Goal: Task Accomplishment & Management: Manage account settings

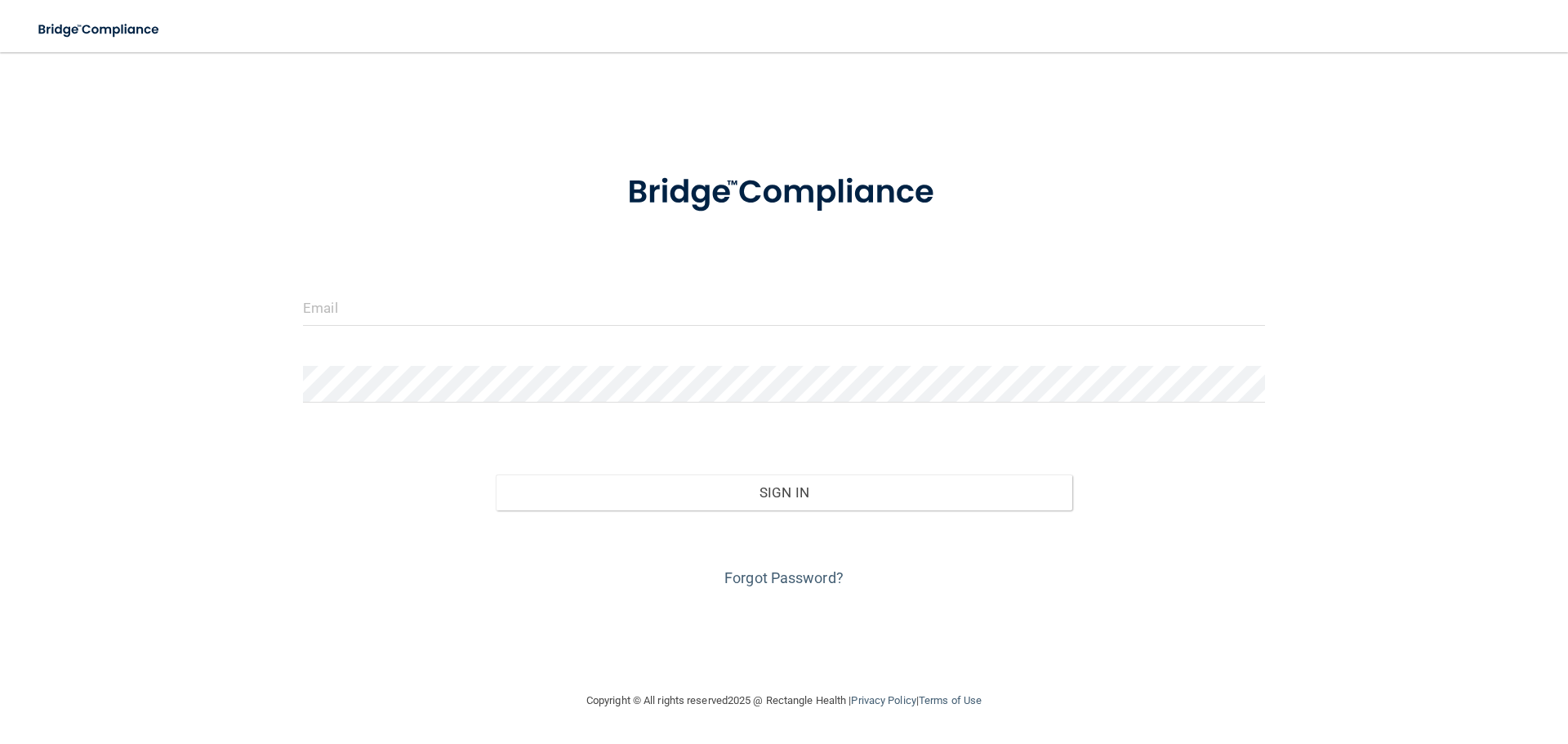
click at [358, 288] on form "Invalid email/password. You don't have permission to access that page. Sign In …" at bounding box center [784, 371] width 963 height 441
click at [358, 307] on input "email" at bounding box center [784, 307] width 963 height 36
type input "[EMAIL_ADDRESS][DOMAIN_NAME]"
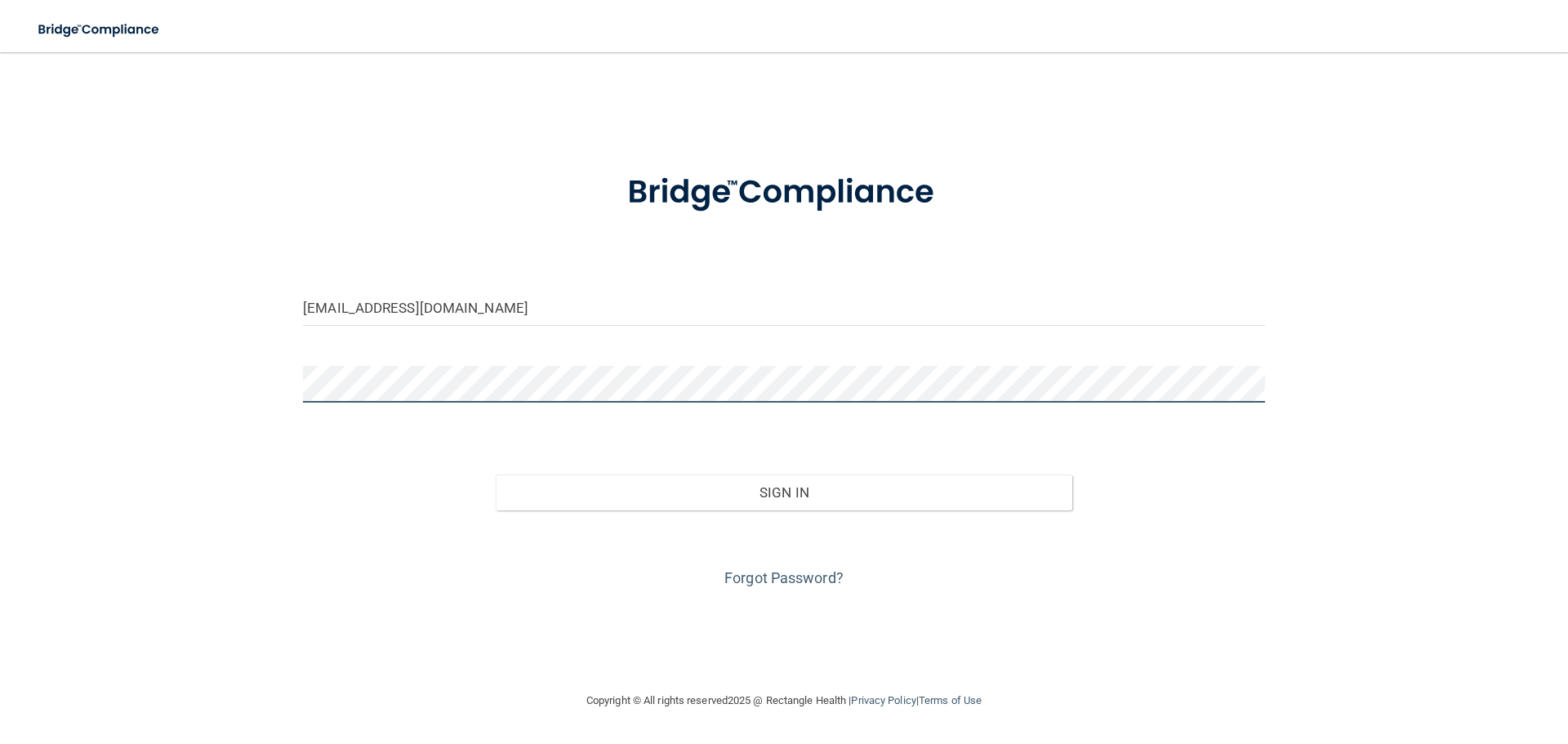
click at [496, 475] on button "Sign In" at bounding box center [784, 493] width 578 height 36
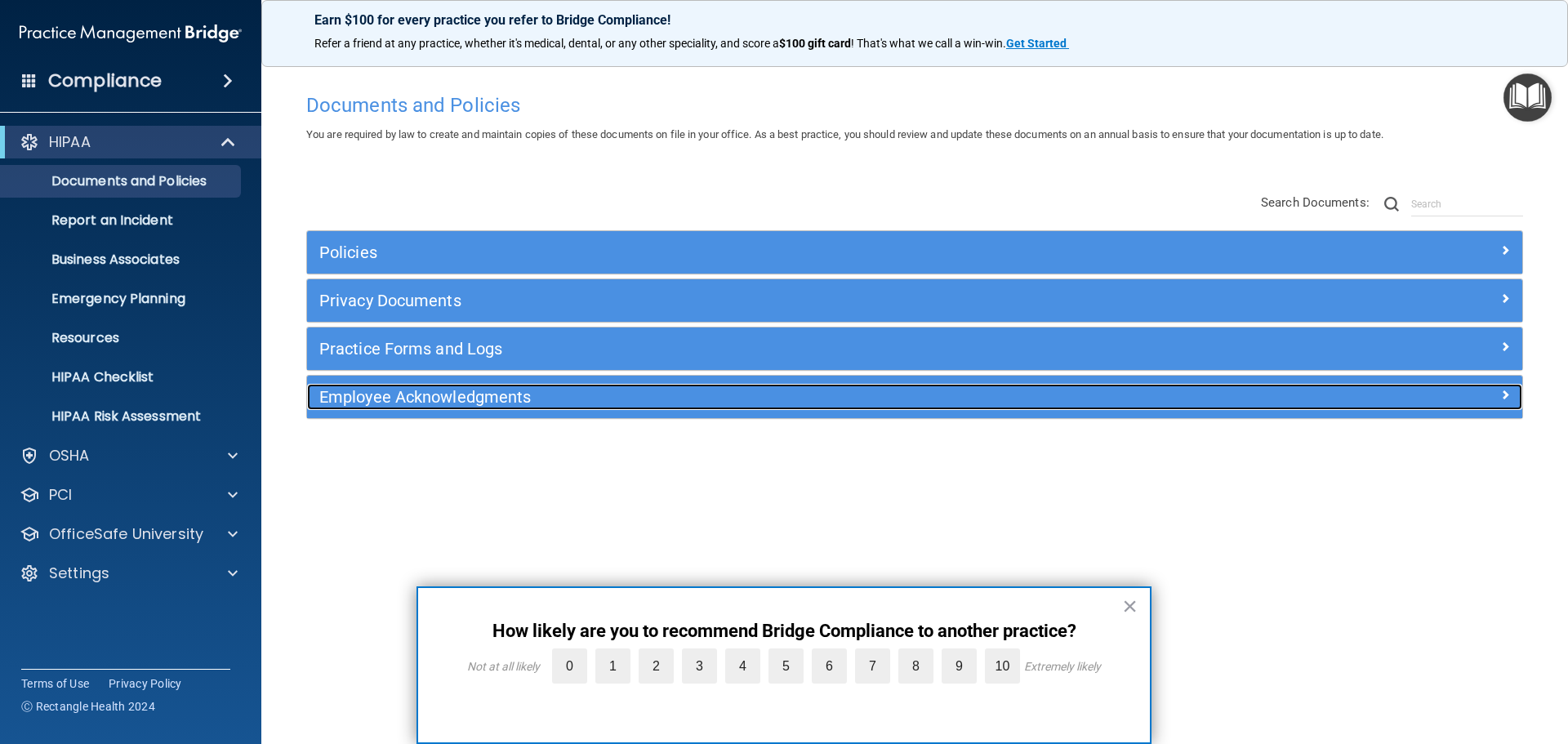
drag, startPoint x: 366, startPoint y: 345, endPoint x: 386, endPoint y: 389, distance: 48.3
click at [386, 389] on h5 "Employee Acknowledgments" at bounding box center [763, 397] width 887 height 18
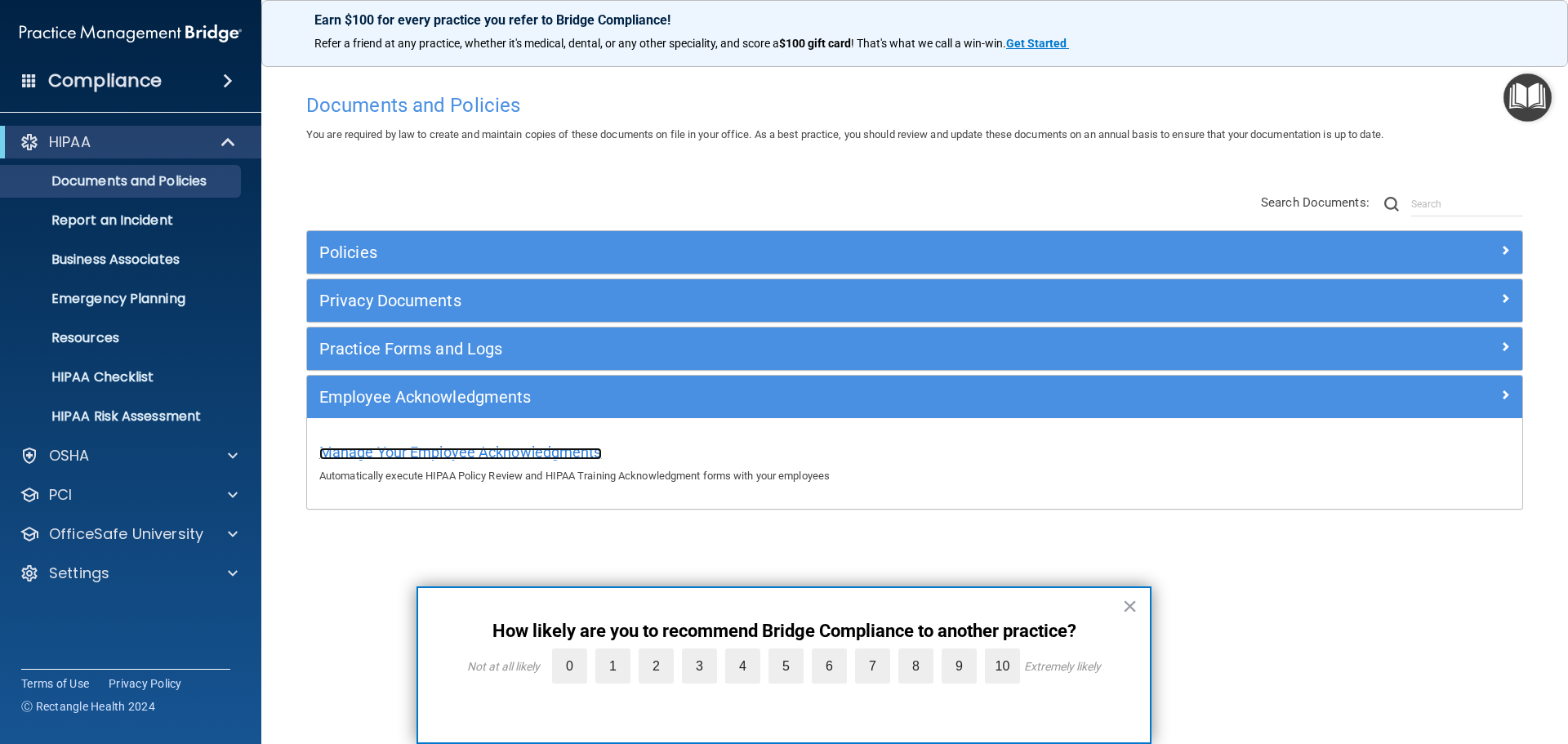
click at [540, 455] on span "Manage Your Employee Acknowledgments" at bounding box center [460, 452] width 282 height 17
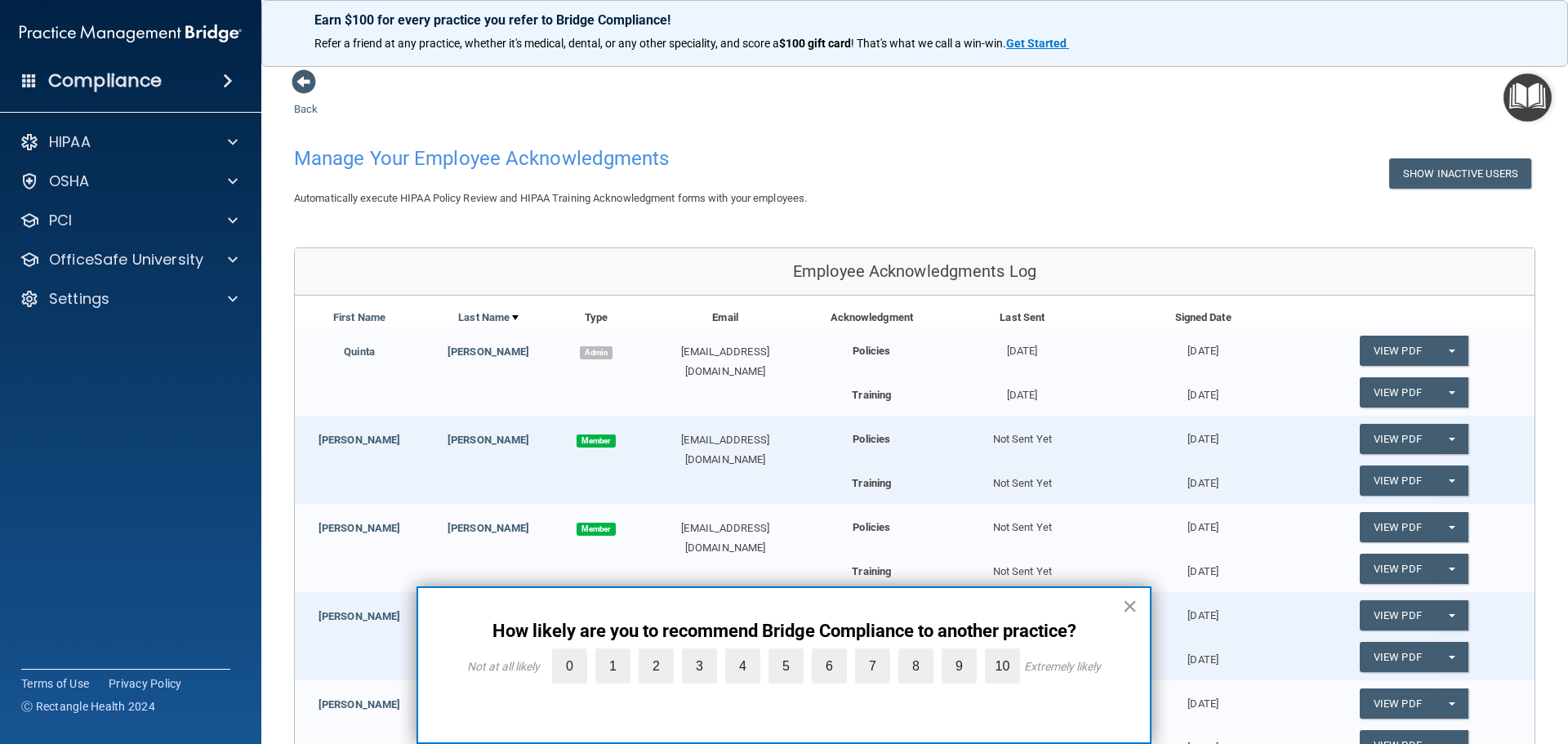
click at [1125, 610] on button "×" at bounding box center [1130, 606] width 15 height 26
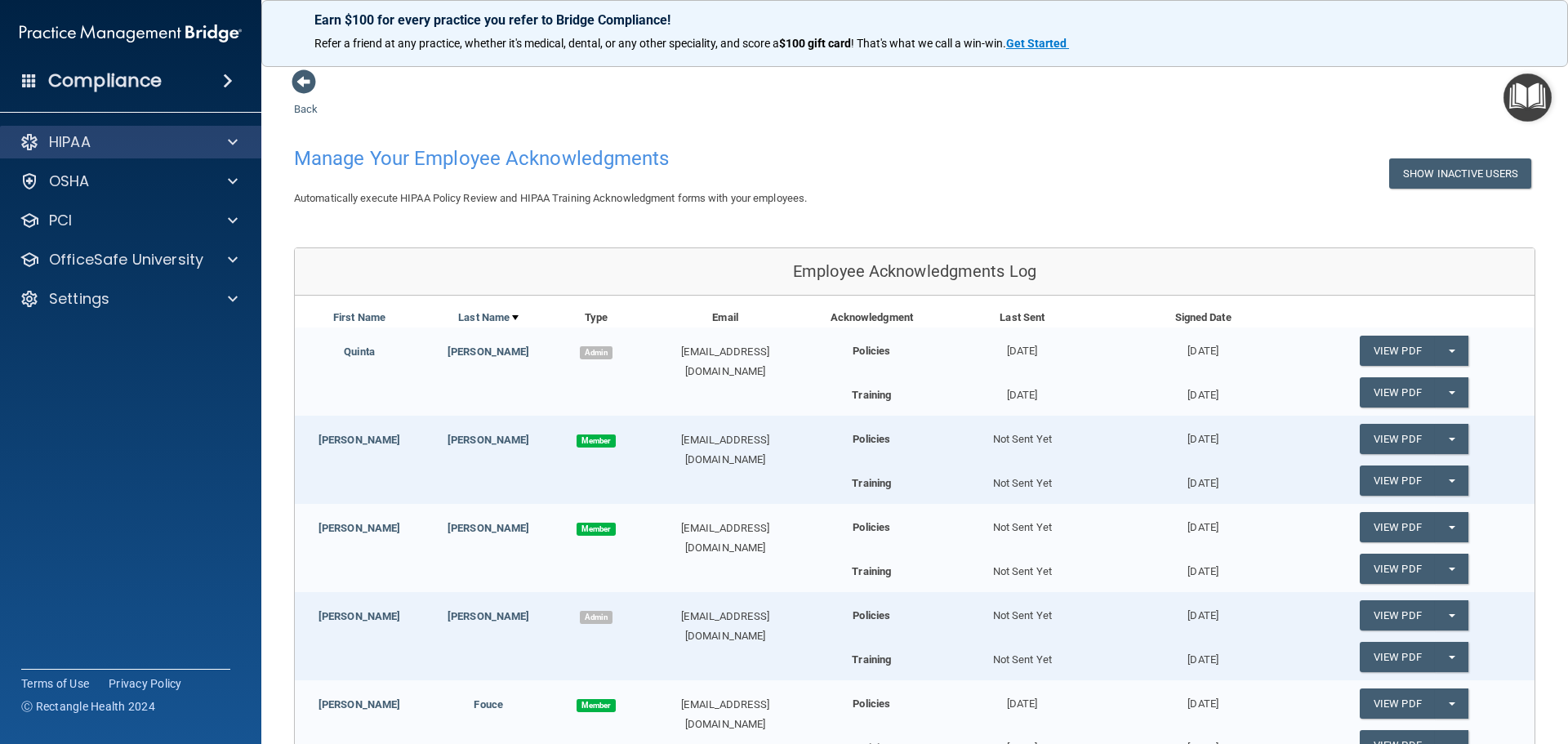
click at [228, 154] on div "HIPAA" at bounding box center [131, 142] width 262 height 33
click at [234, 135] on span at bounding box center [233, 142] width 10 height 20
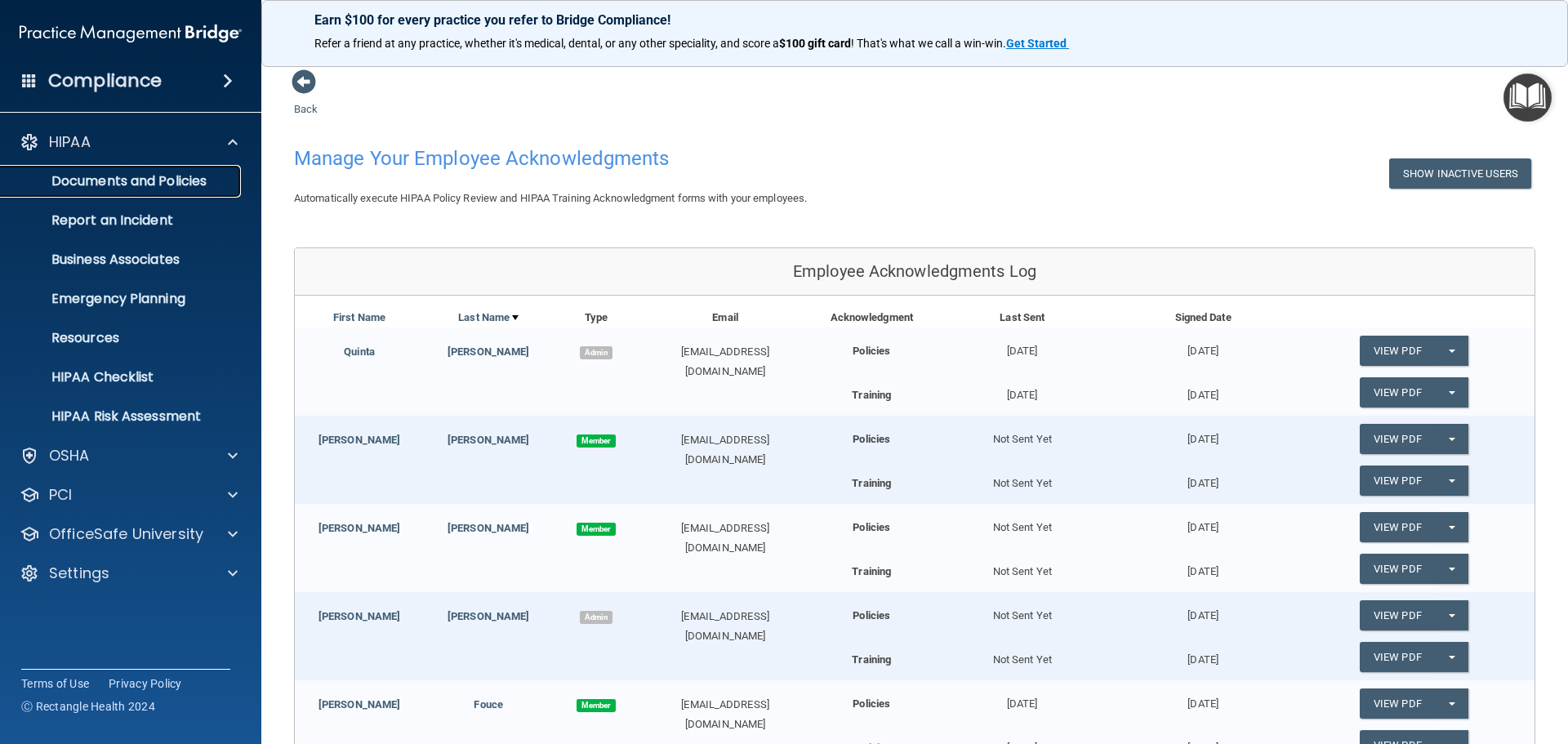
click at [202, 181] on p "Documents and Policies" at bounding box center [122, 181] width 223 height 16
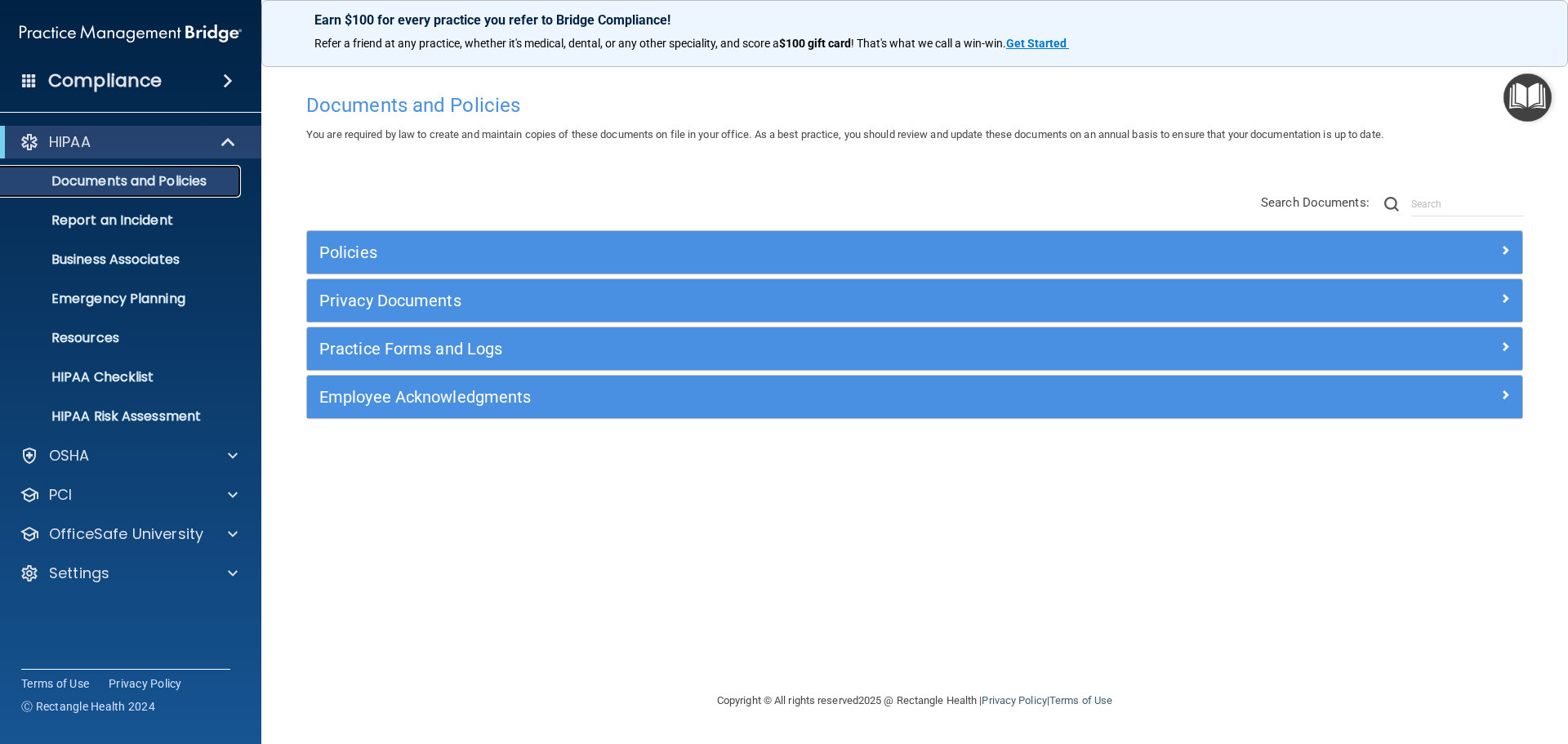
click at [176, 188] on p "Documents and Policies" at bounding box center [122, 181] width 223 height 16
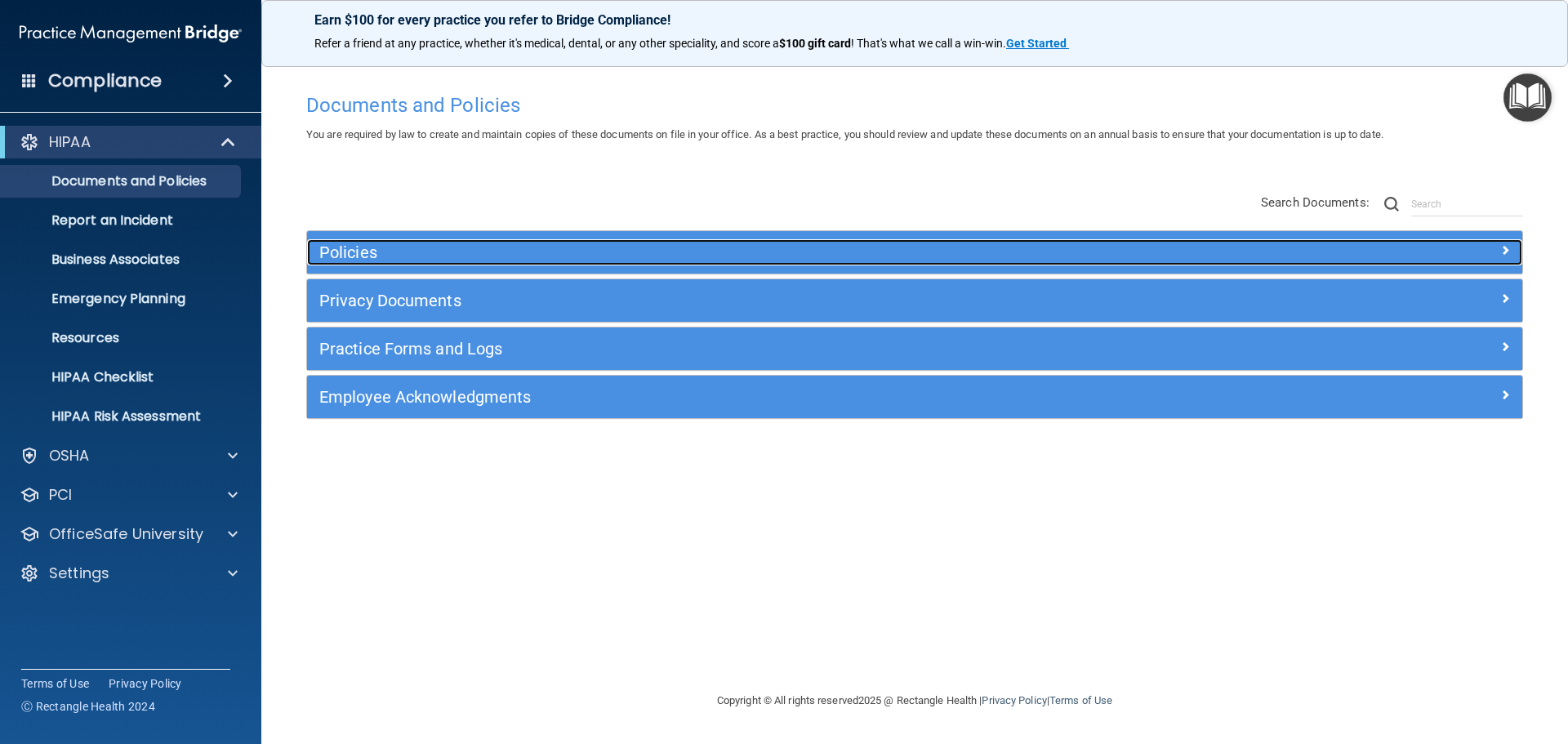
click at [811, 250] on h5 "Policies" at bounding box center [763, 252] width 887 height 18
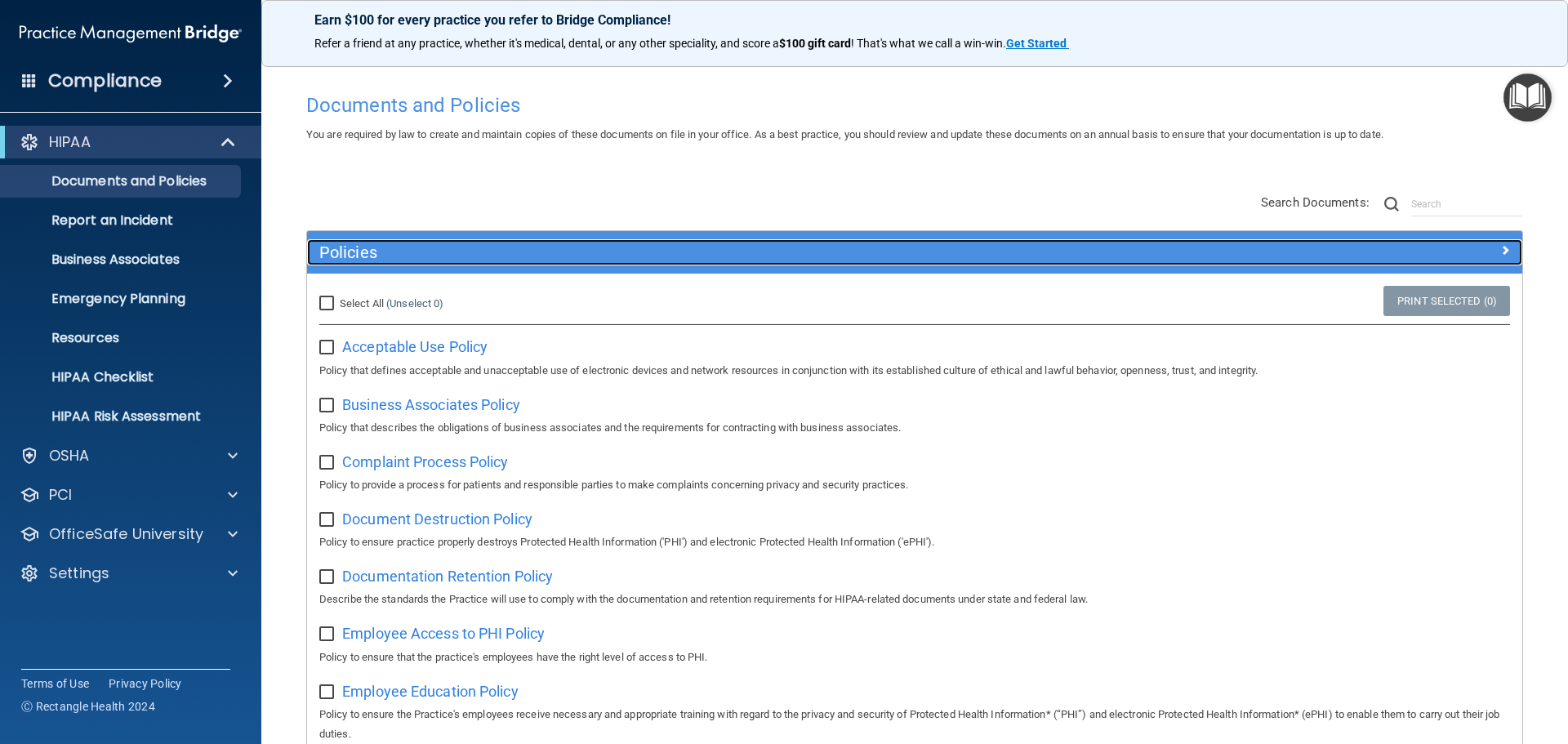
click at [811, 250] on h5 "Policies" at bounding box center [763, 252] width 887 height 18
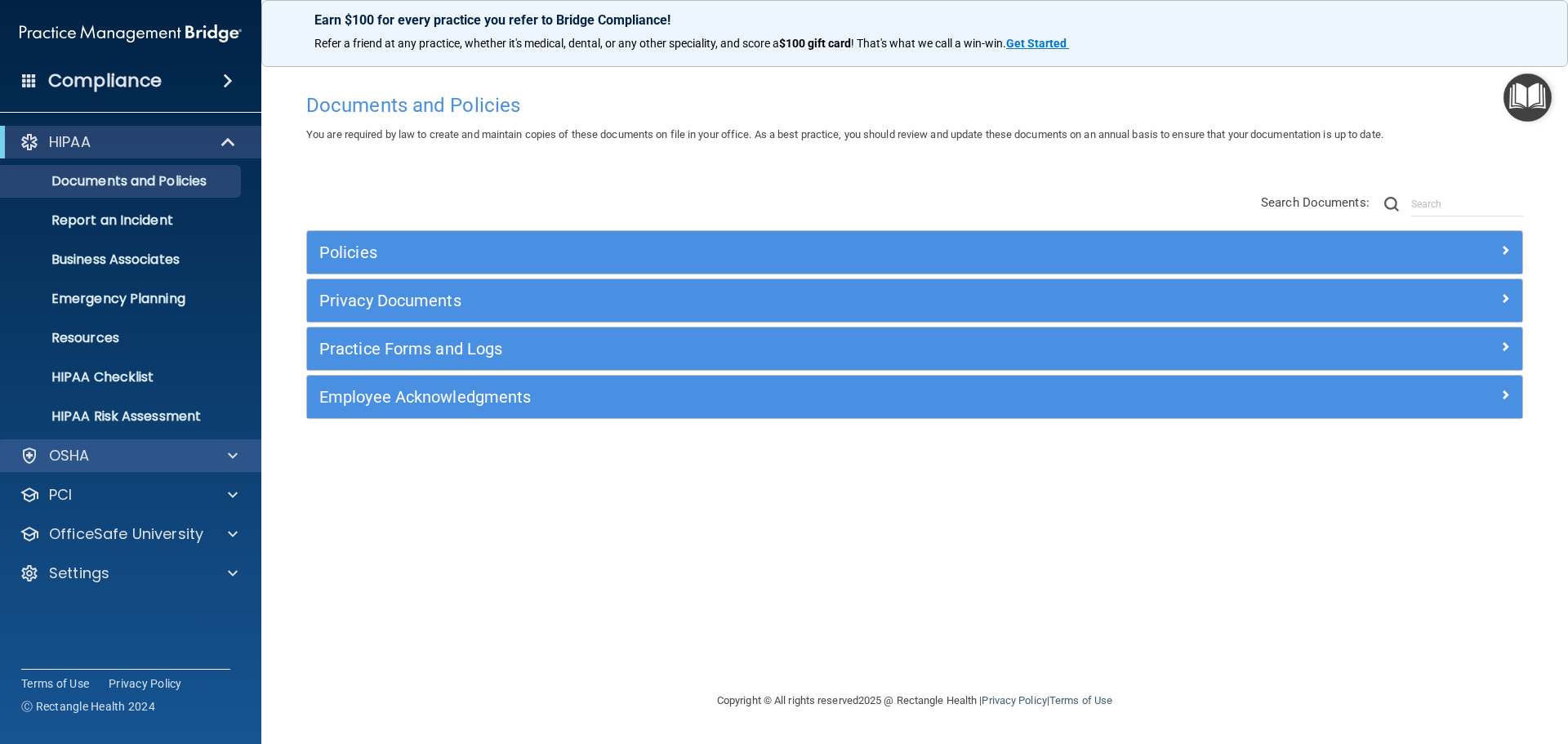
click at [173, 439] on div "OSHA" at bounding box center [131, 456] width 262 height 33
click at [210, 455] on div at bounding box center [231, 456] width 41 height 20
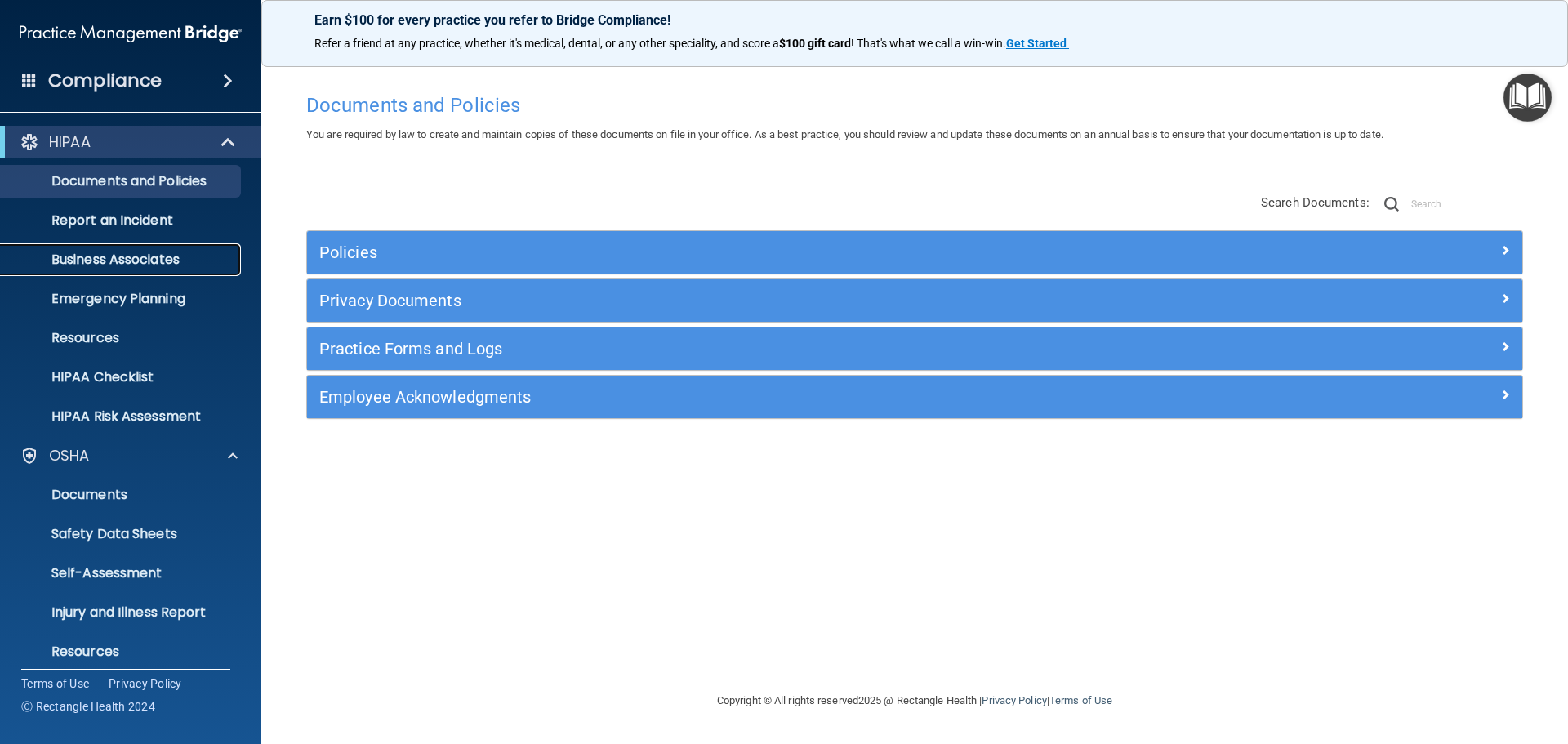
click at [157, 261] on p "Business Associates" at bounding box center [122, 260] width 223 height 16
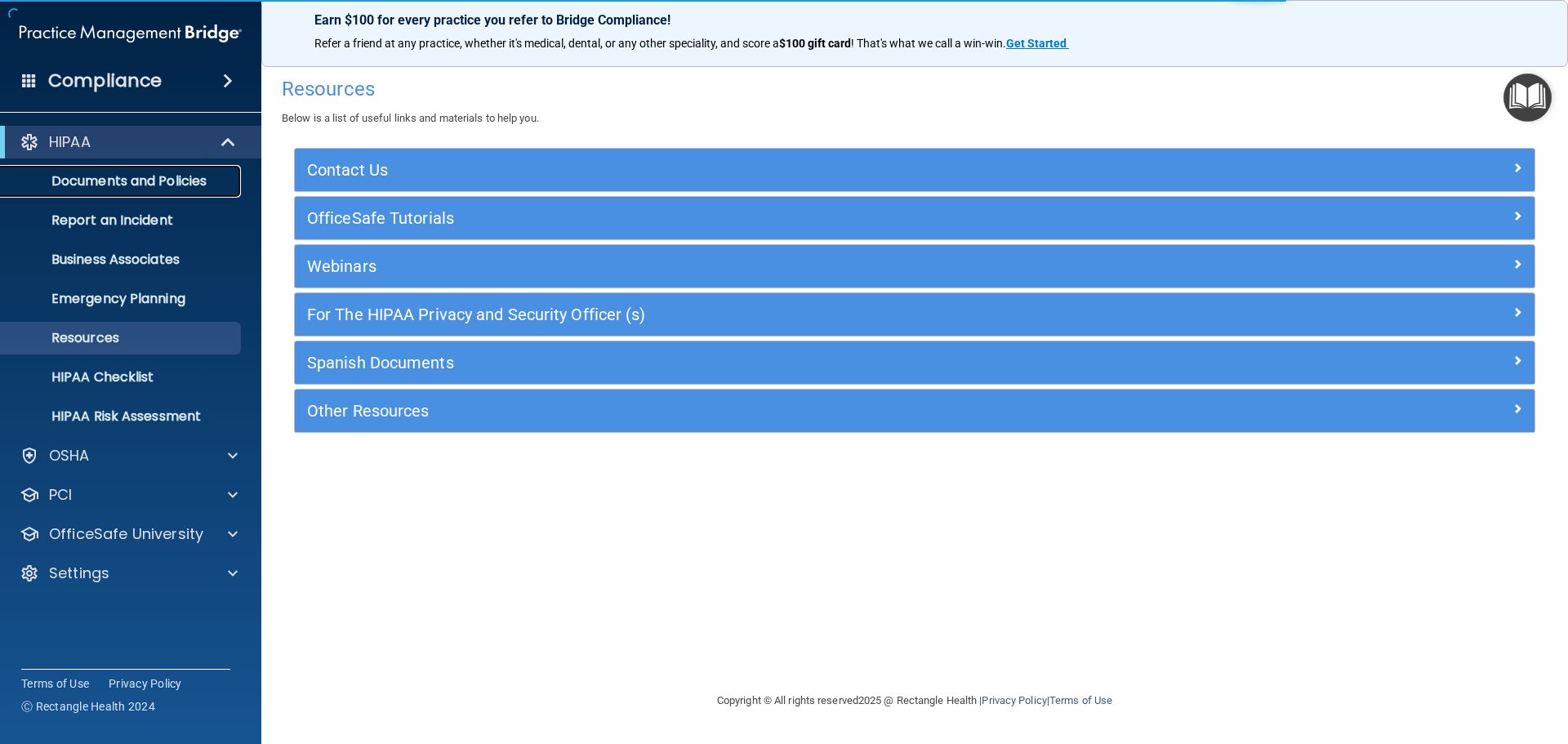
click at [161, 183] on p "Documents and Policies" at bounding box center [122, 181] width 223 height 16
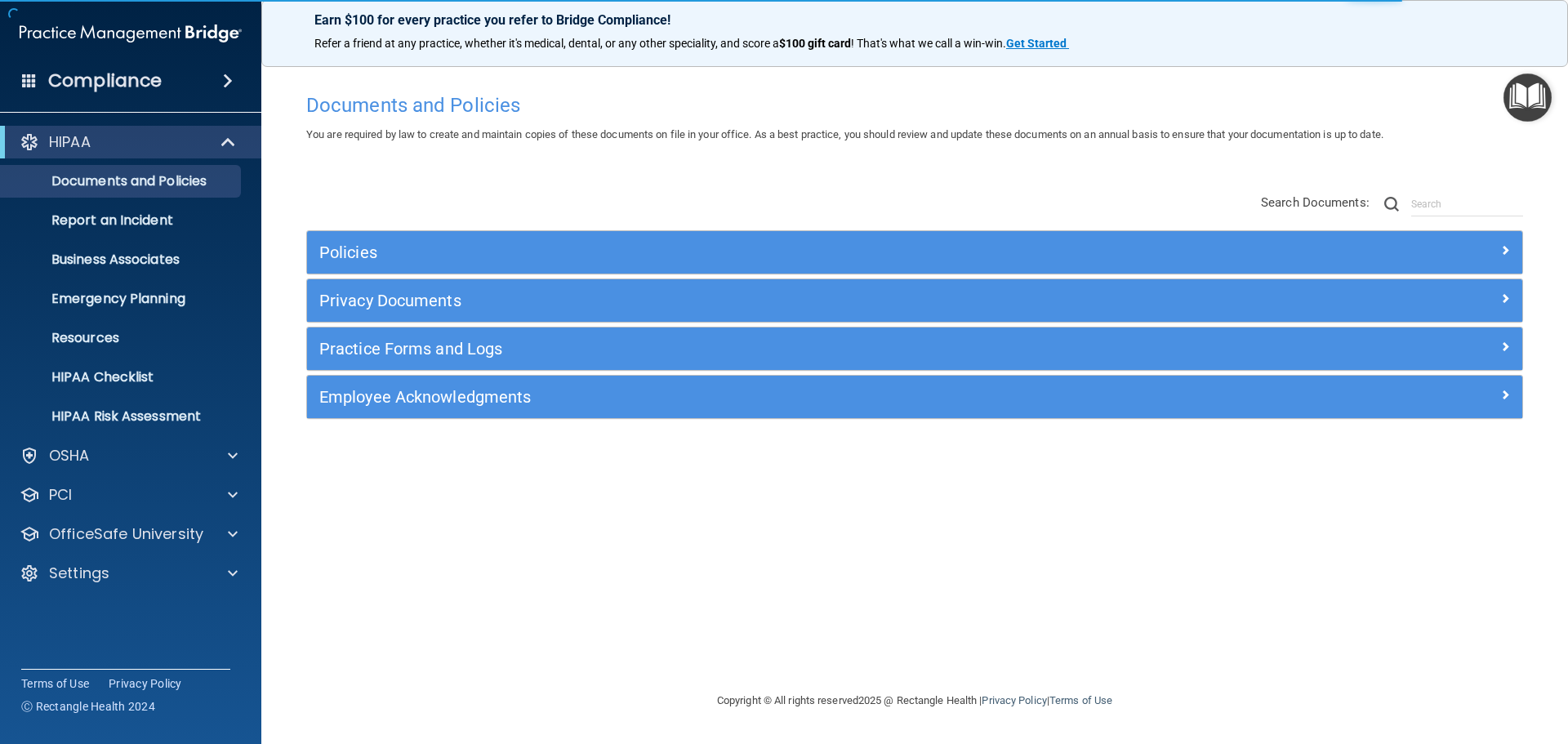
click at [135, 90] on h4 "Compliance" at bounding box center [105, 81] width 114 height 23
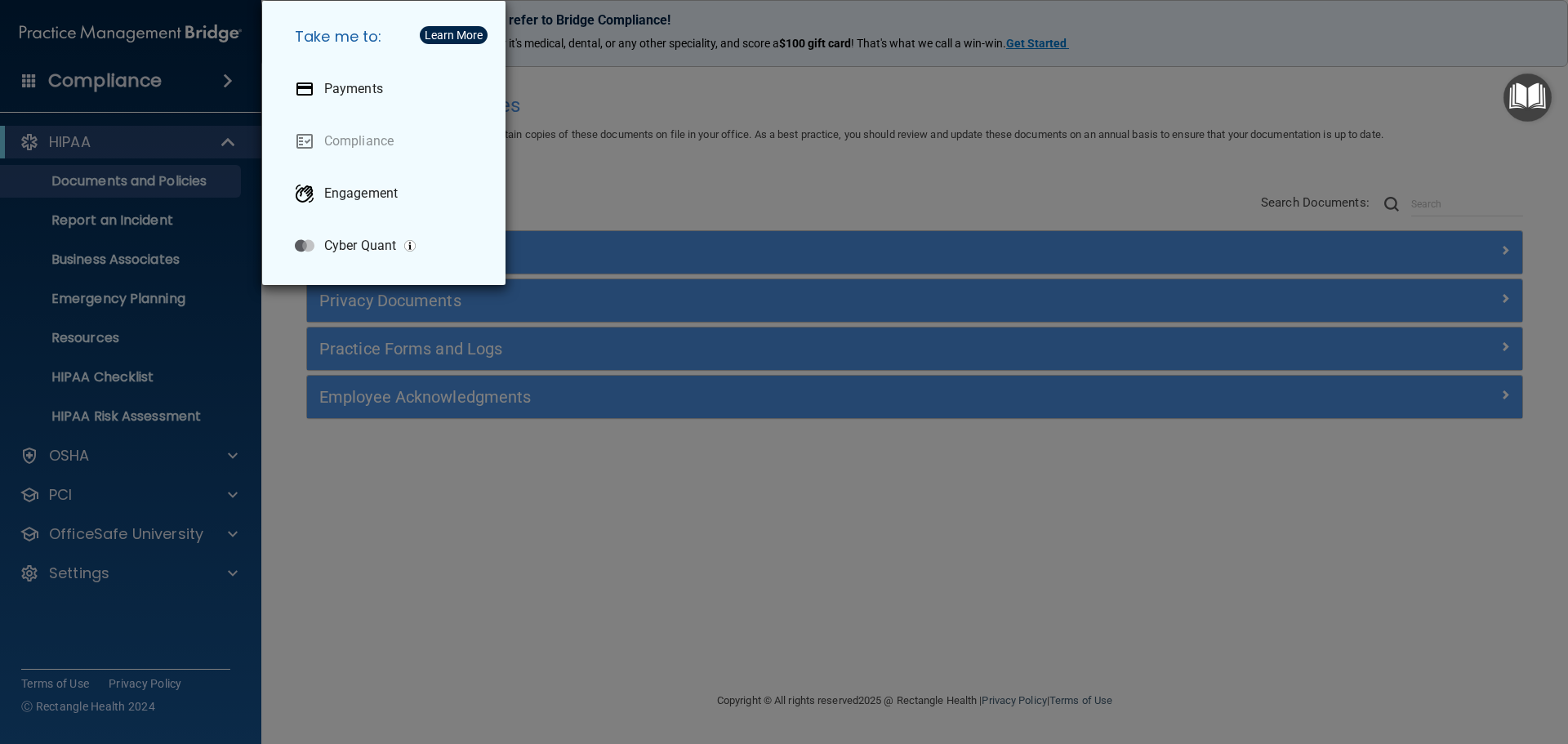
click at [33, 77] on div "Take me to: Payments Compliance Engagement Cyber Quant" at bounding box center [784, 372] width 1568 height 744
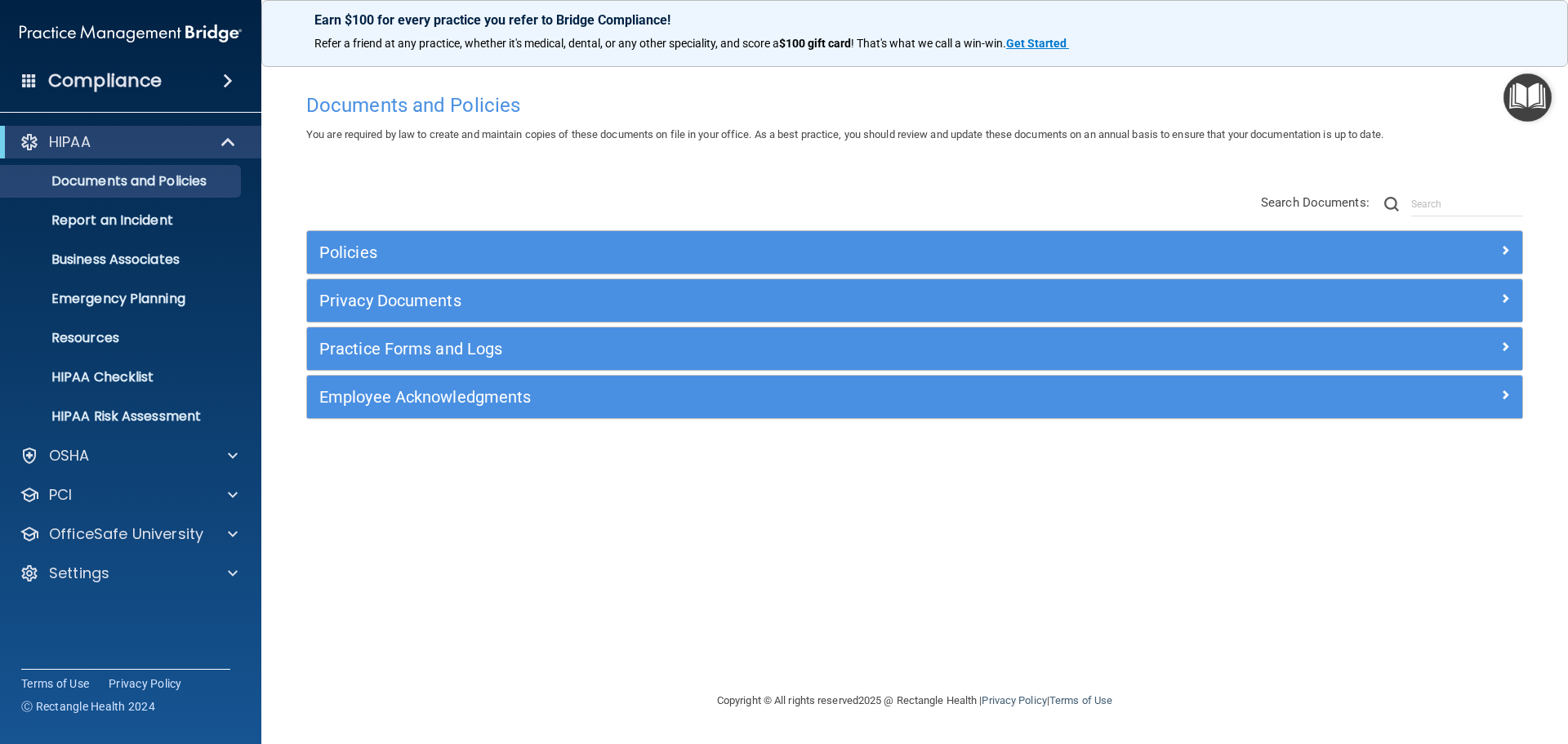
click at [20, 76] on div "Compliance" at bounding box center [131, 81] width 261 height 36
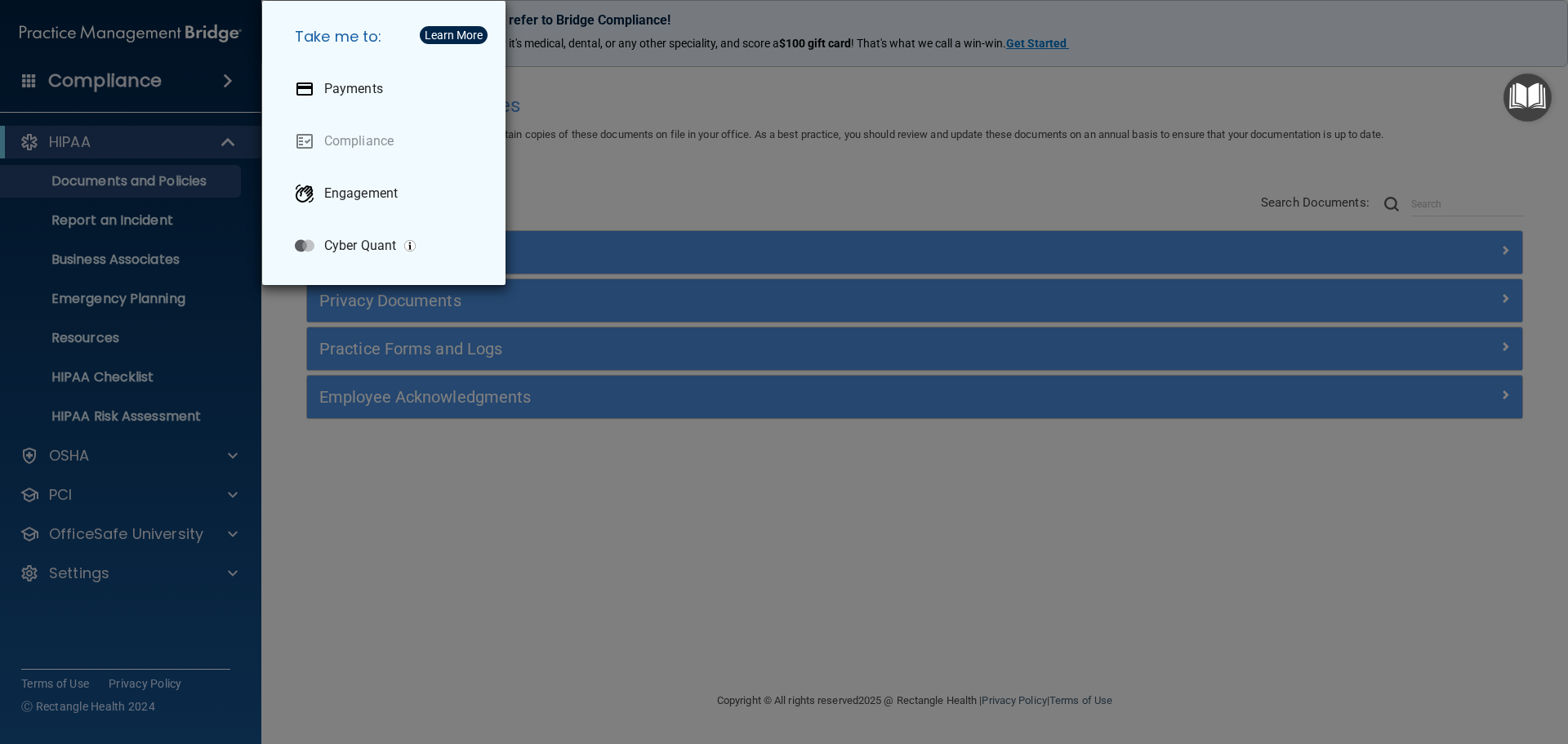
click at [105, 238] on div "Take me to: Payments Compliance Engagement Cyber Quant" at bounding box center [784, 372] width 1568 height 744
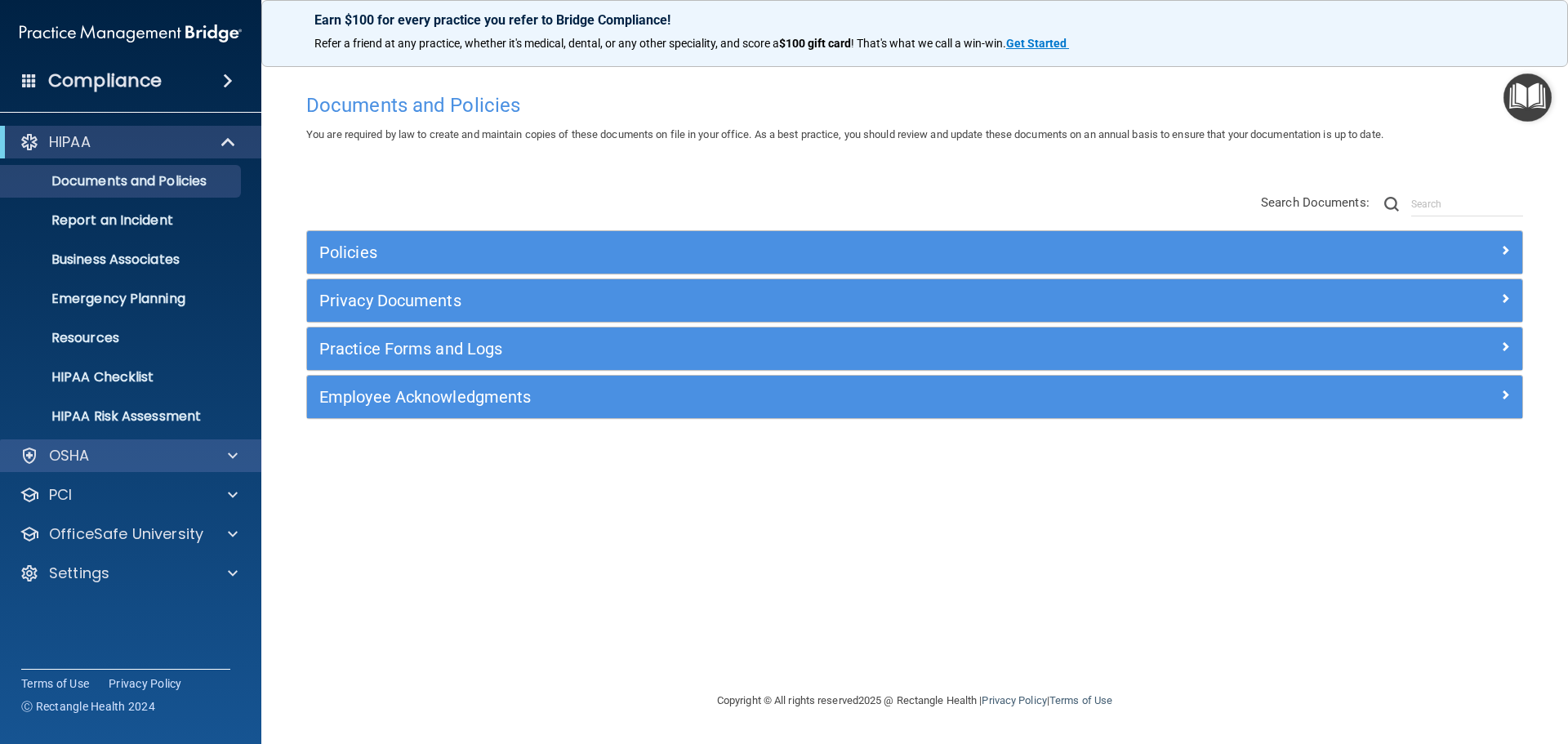
click at [193, 468] on div "OSHA" at bounding box center [131, 456] width 262 height 33
click at [210, 458] on div at bounding box center [231, 456] width 41 height 20
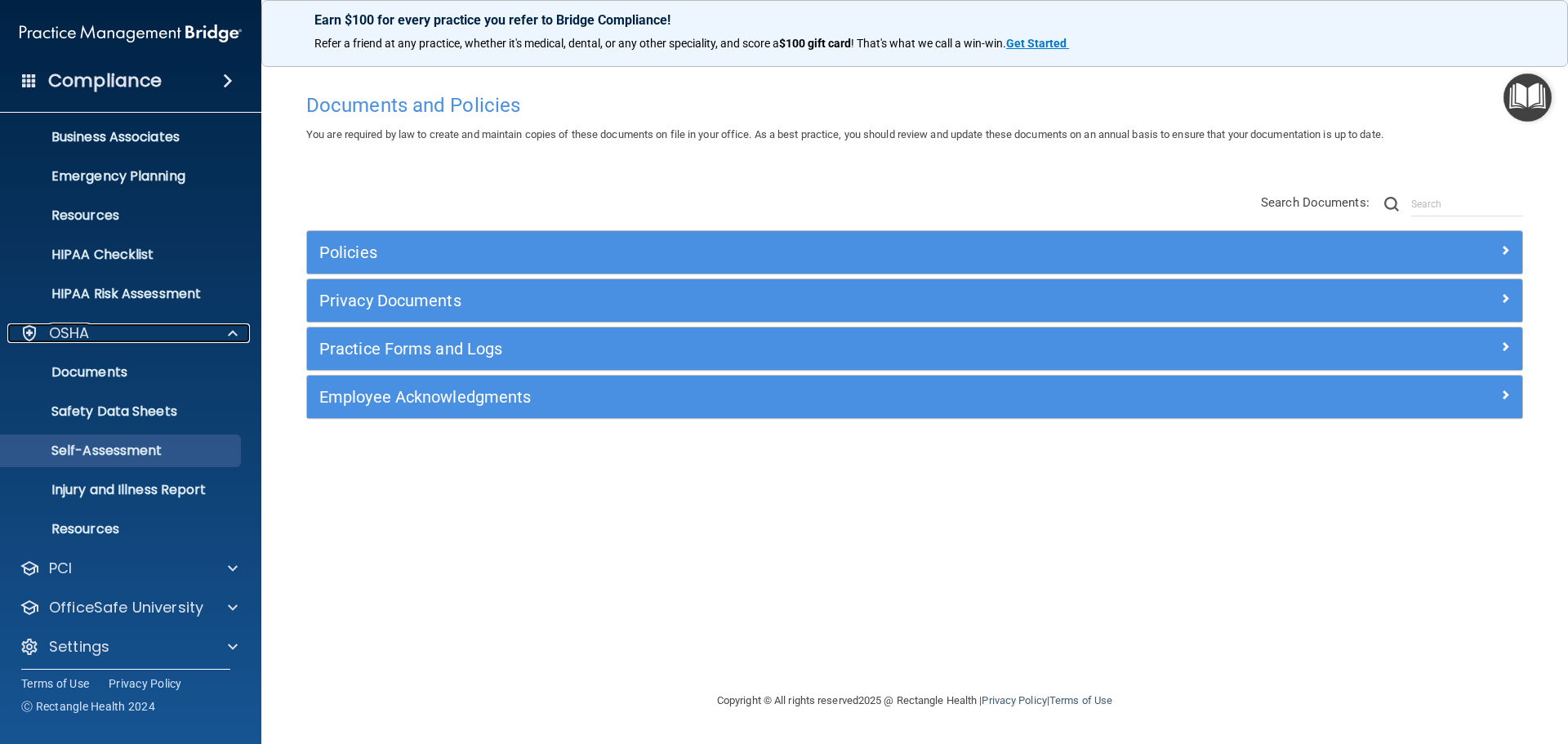
scroll to position [130, 0]
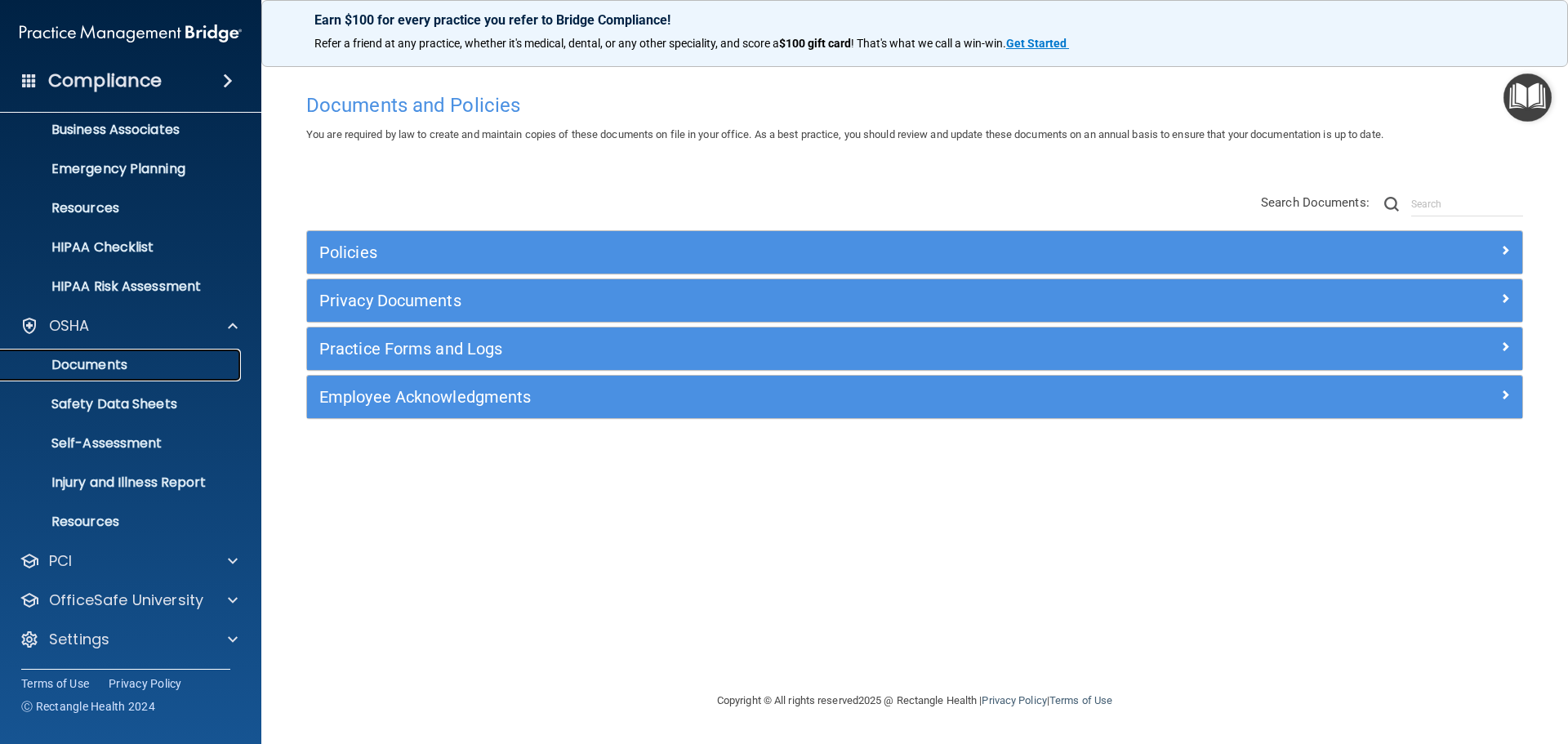
click at [105, 371] on p "Documents" at bounding box center [122, 365] width 223 height 16
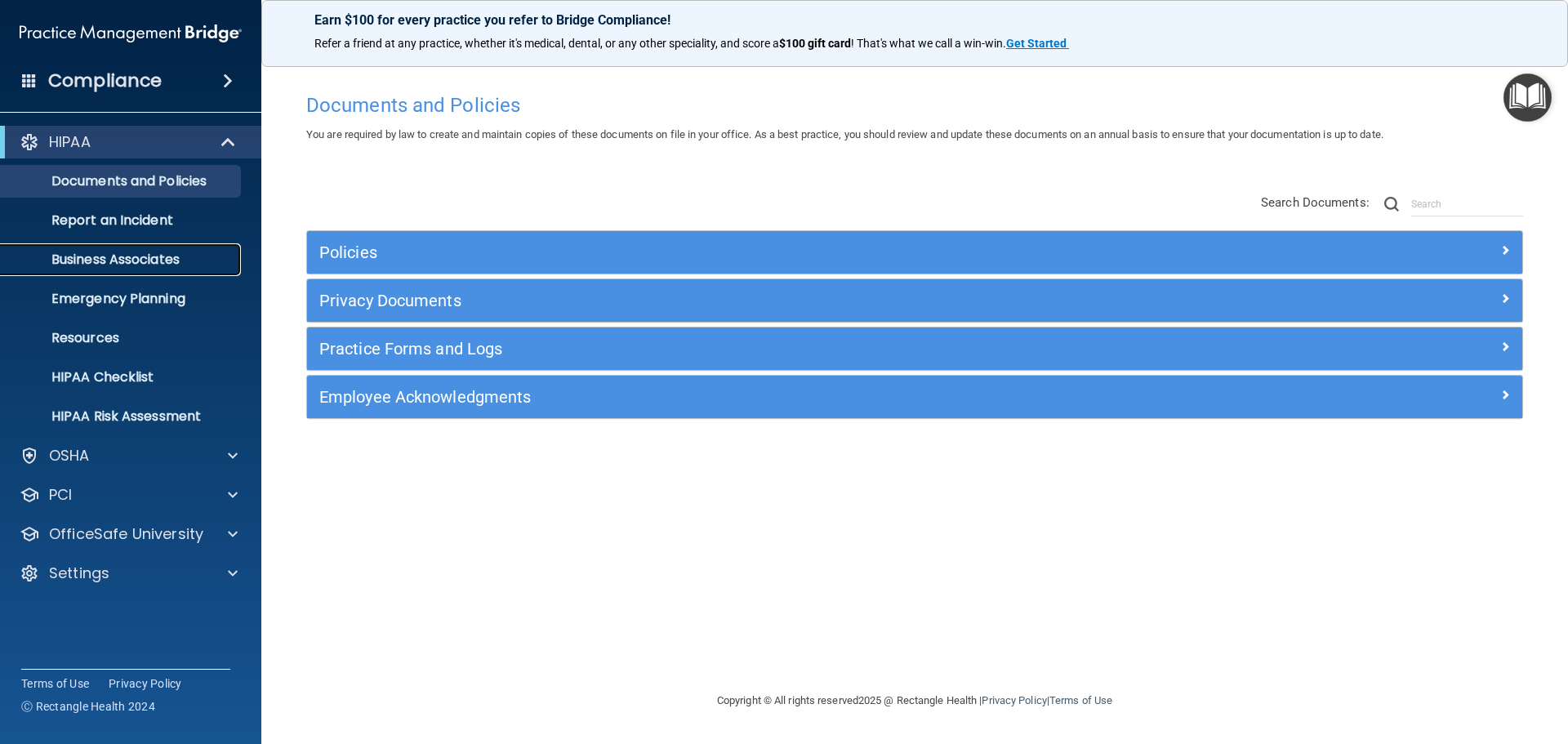
click at [164, 259] on p "Business Associates" at bounding box center [122, 260] width 223 height 16
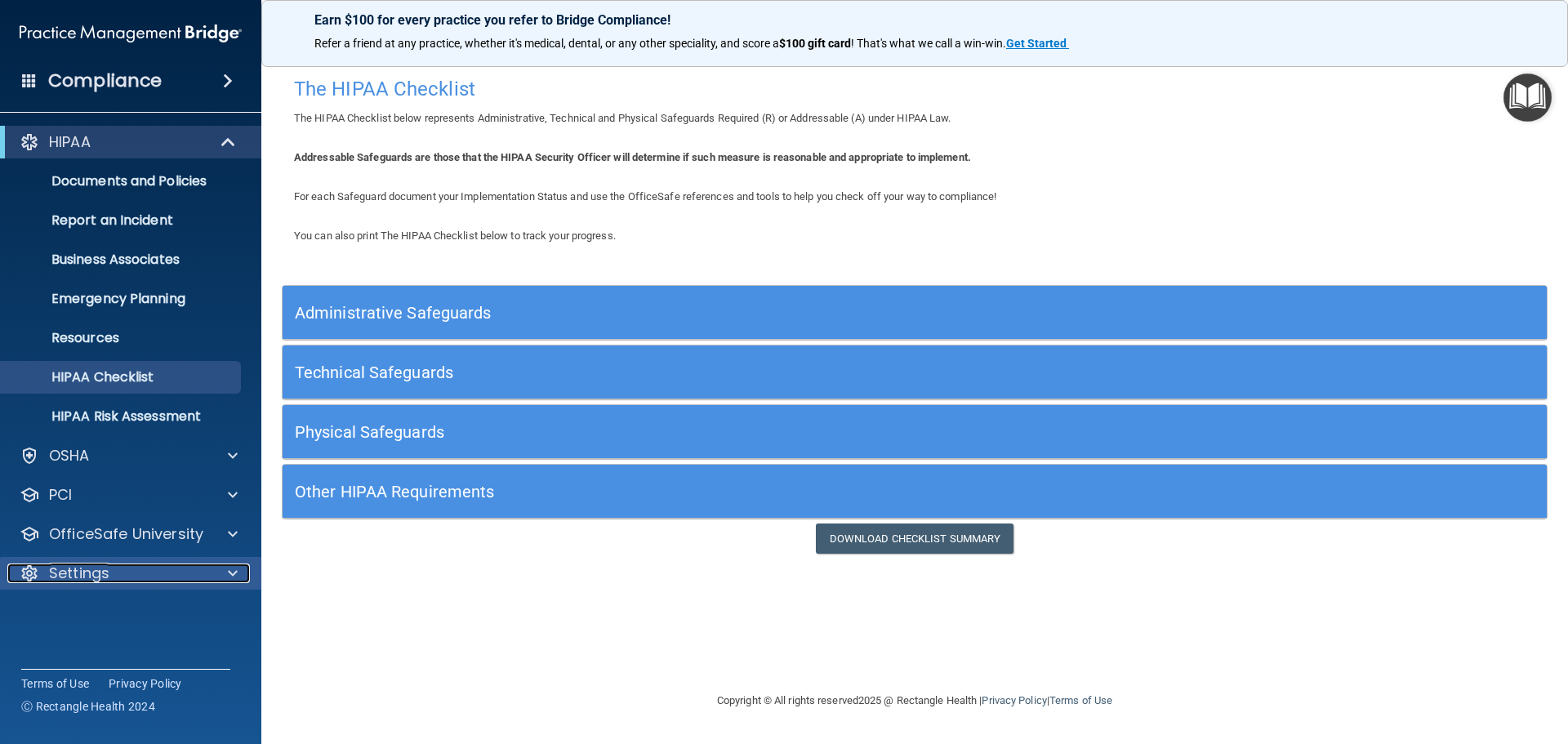
click at [100, 574] on p "Settings" at bounding box center [79, 573] width 60 height 20
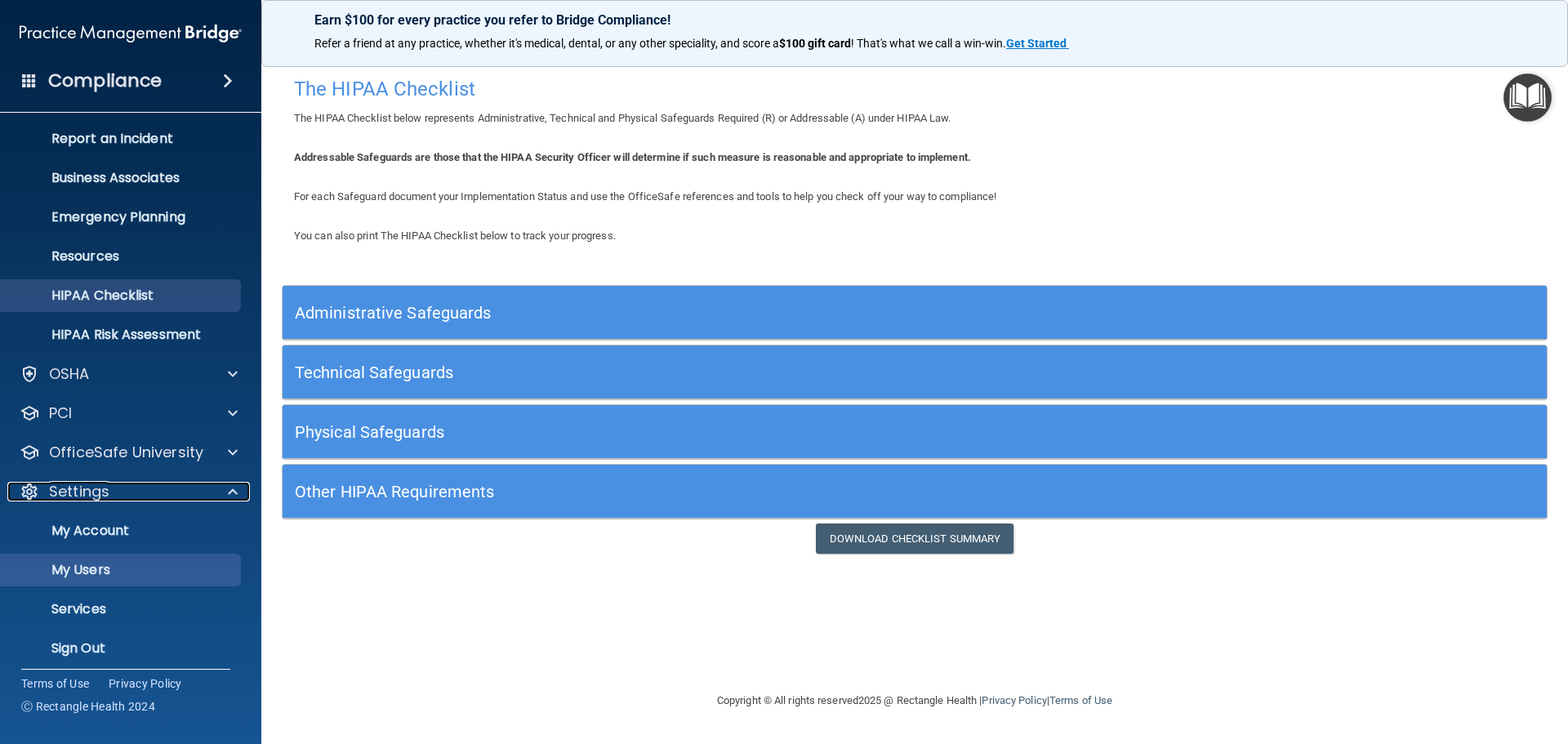
scroll to position [91, 0]
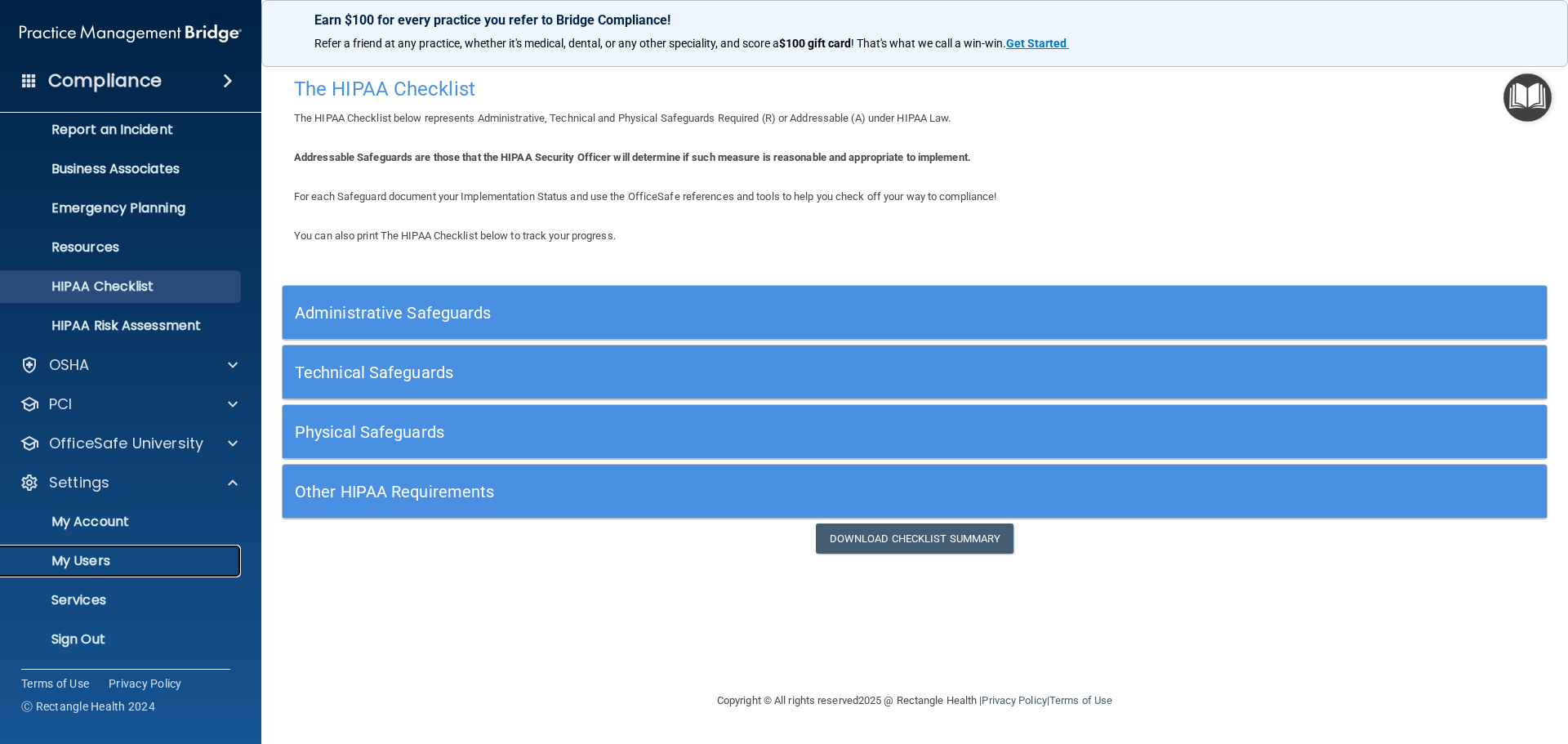
click at [142, 559] on p "My Users" at bounding box center [122, 561] width 223 height 16
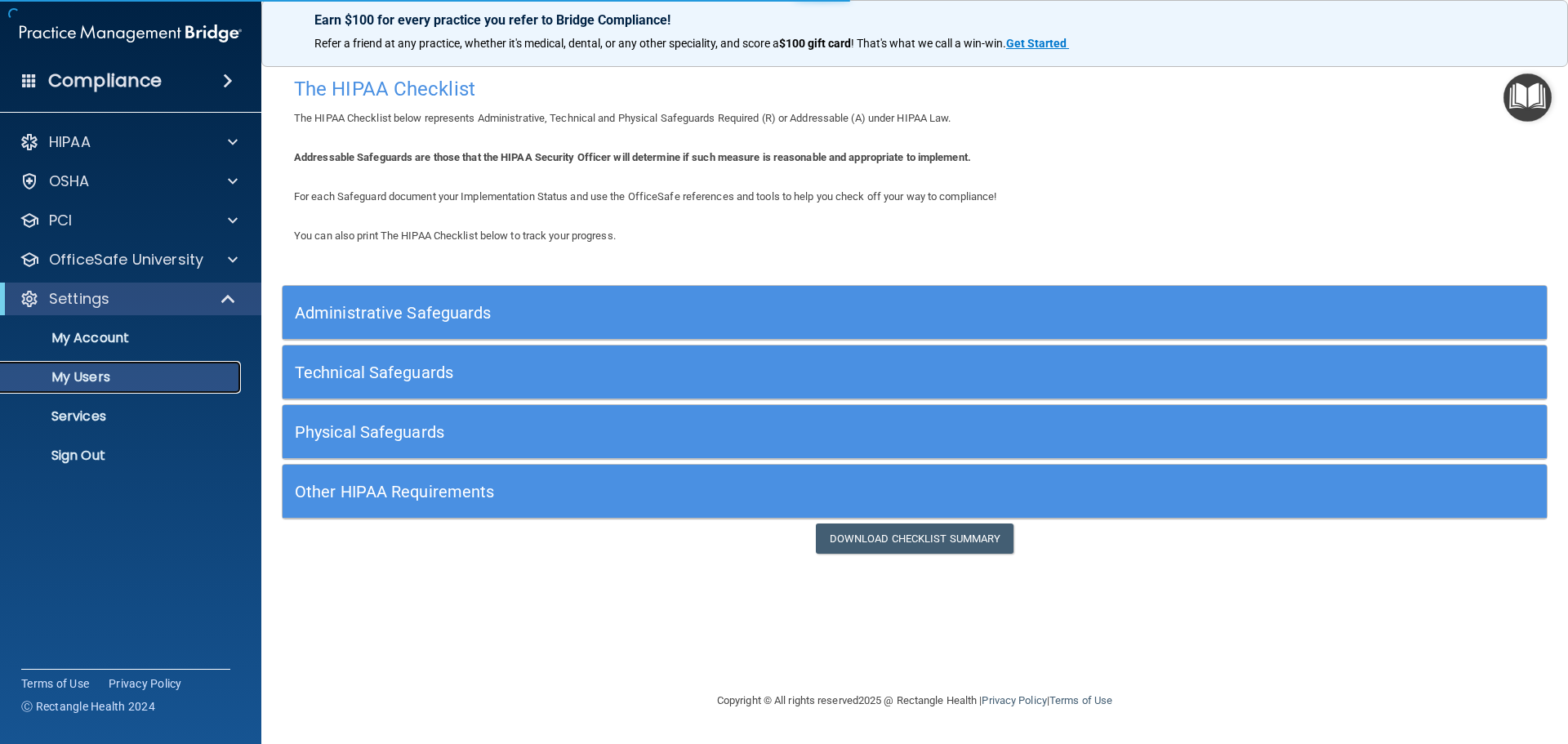
click at [143, 385] on p "My Users" at bounding box center [122, 377] width 223 height 16
select select "20"
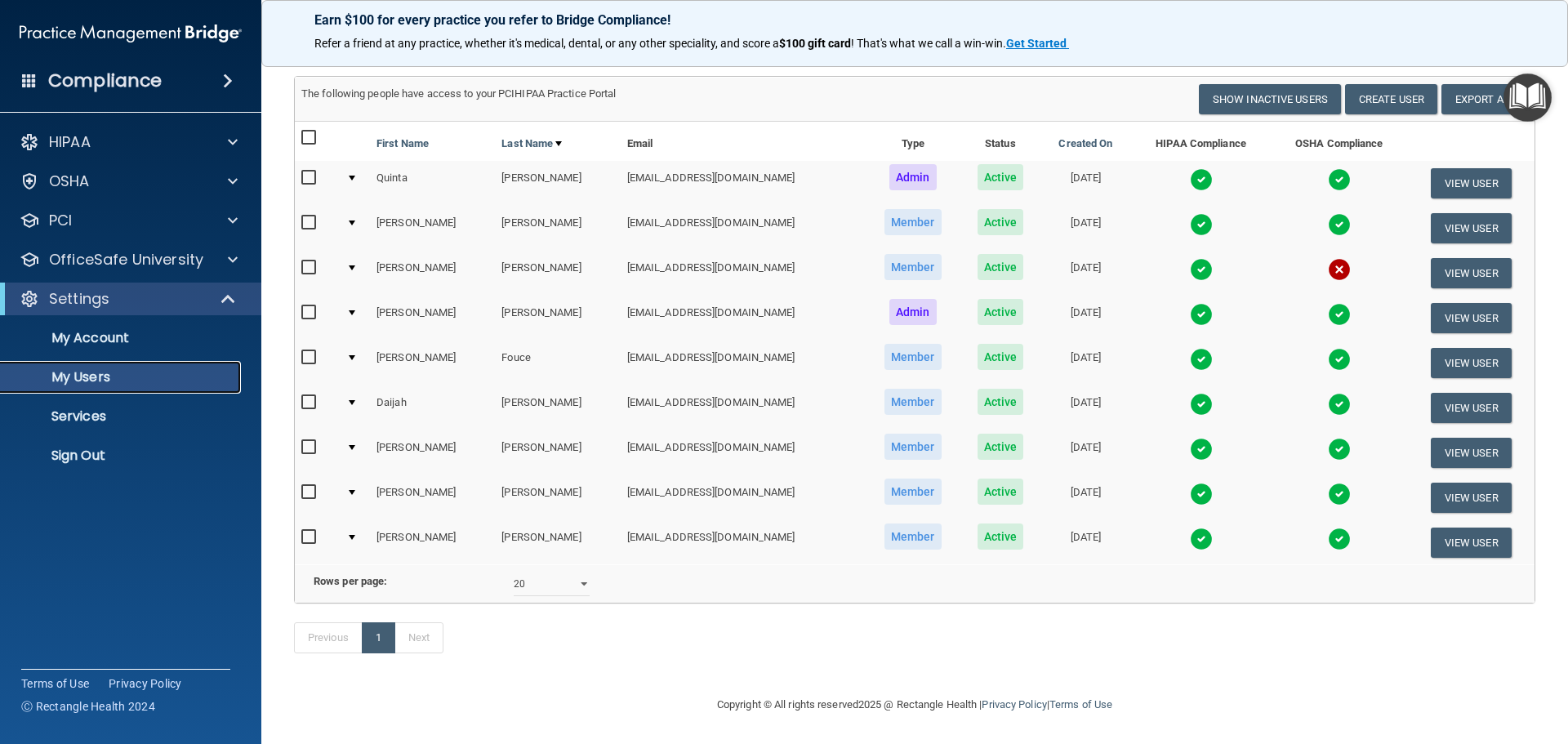
scroll to position [32, 0]
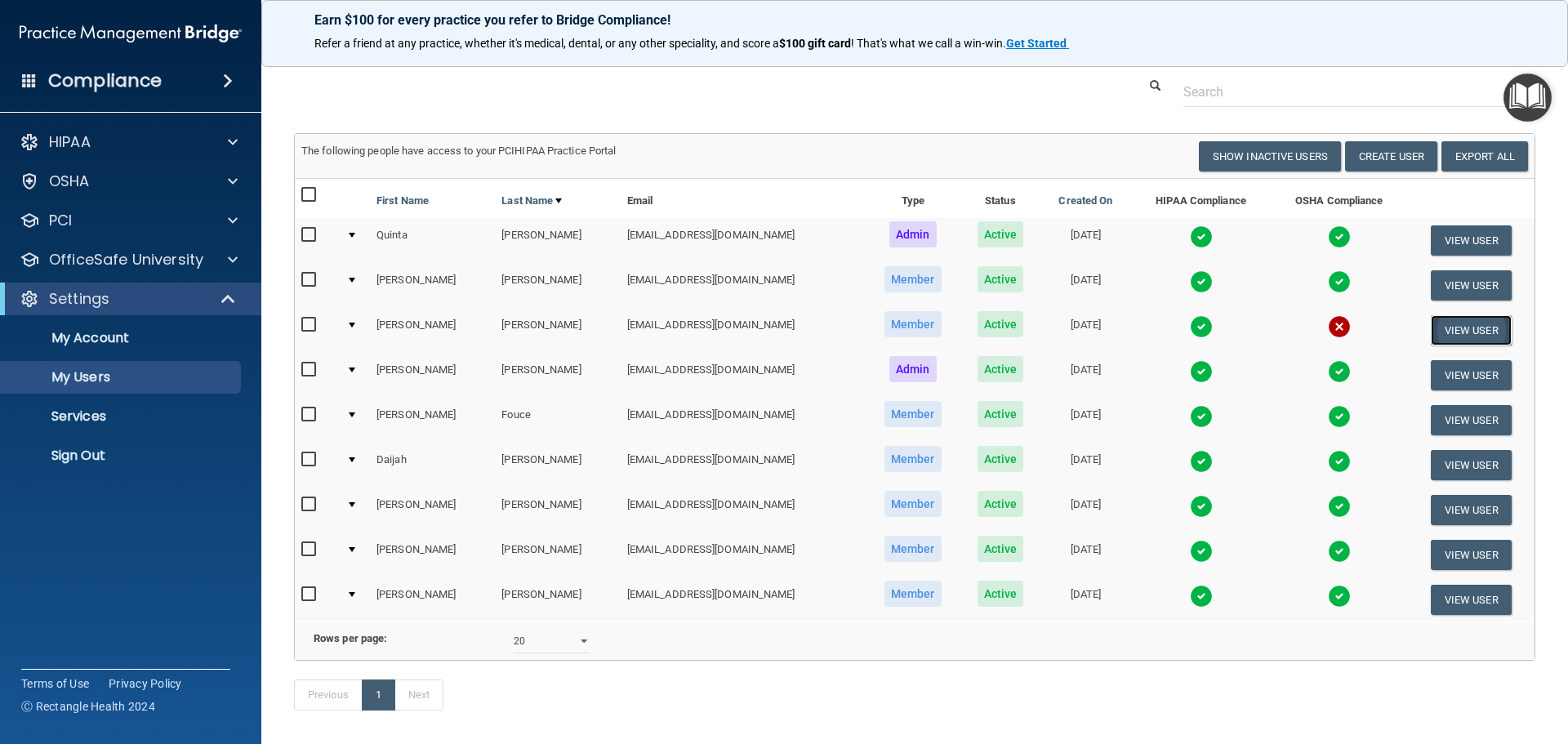
click at [1452, 324] on button "View User" at bounding box center [1470, 331] width 81 height 31
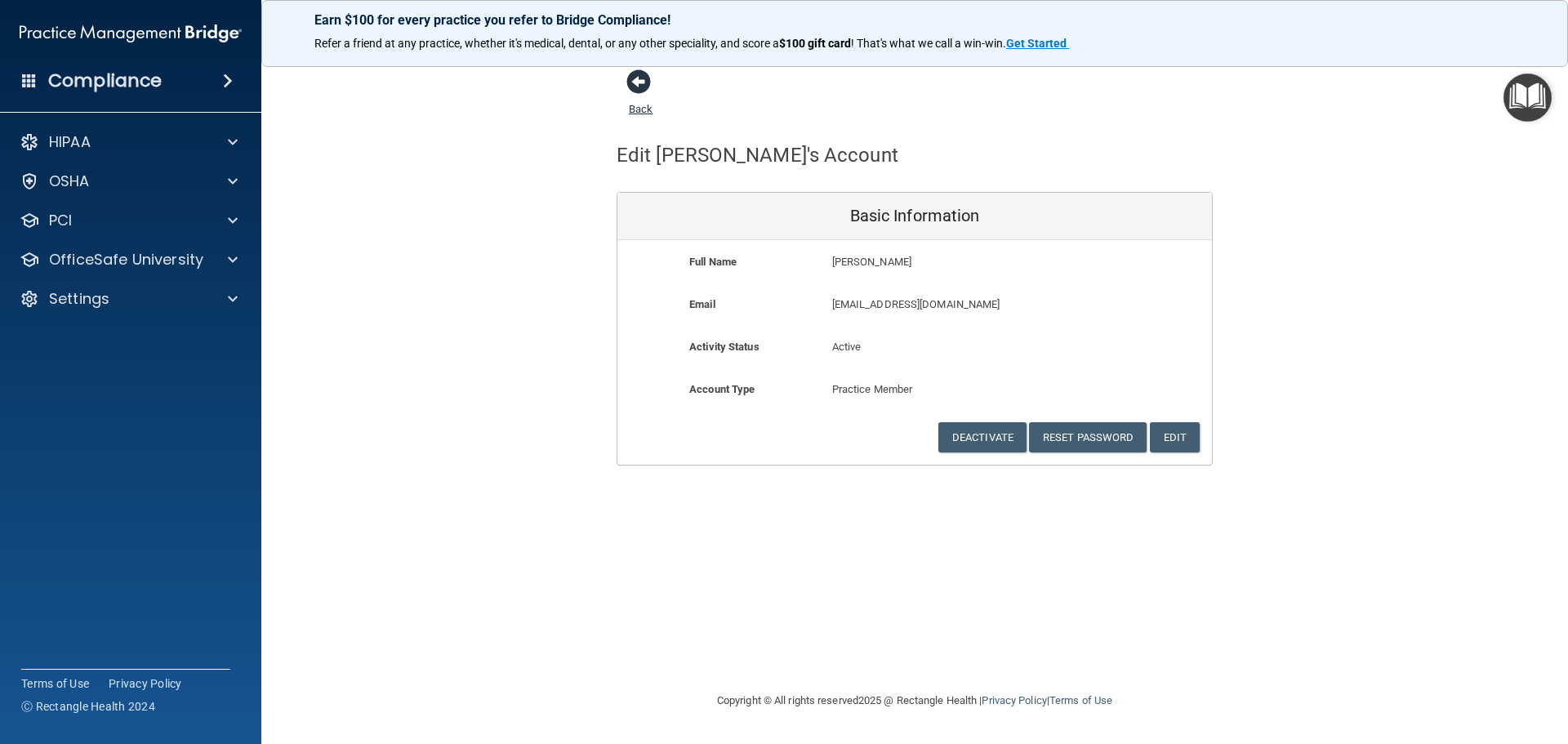
click at [640, 80] on span at bounding box center [639, 81] width 25 height 25
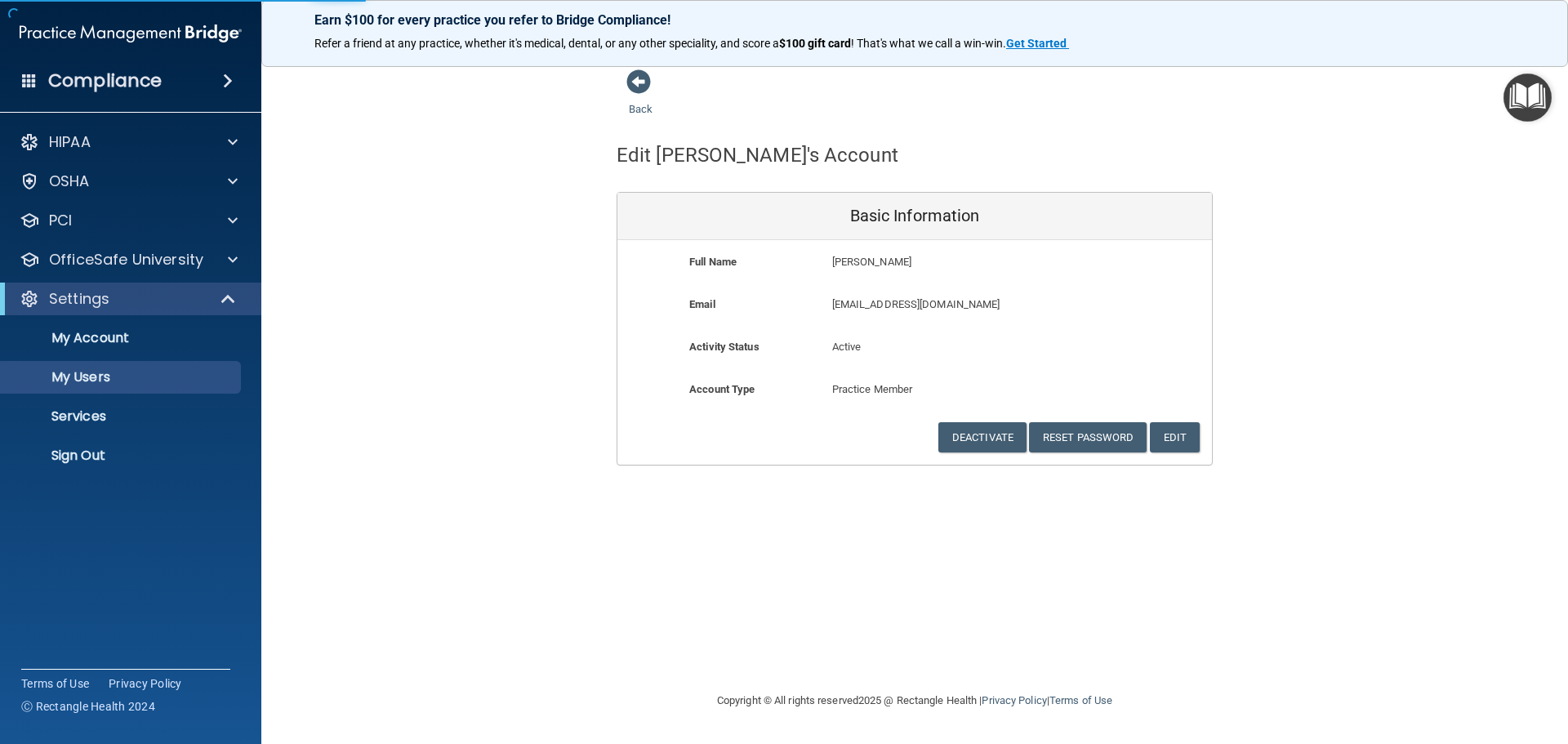
select select "20"
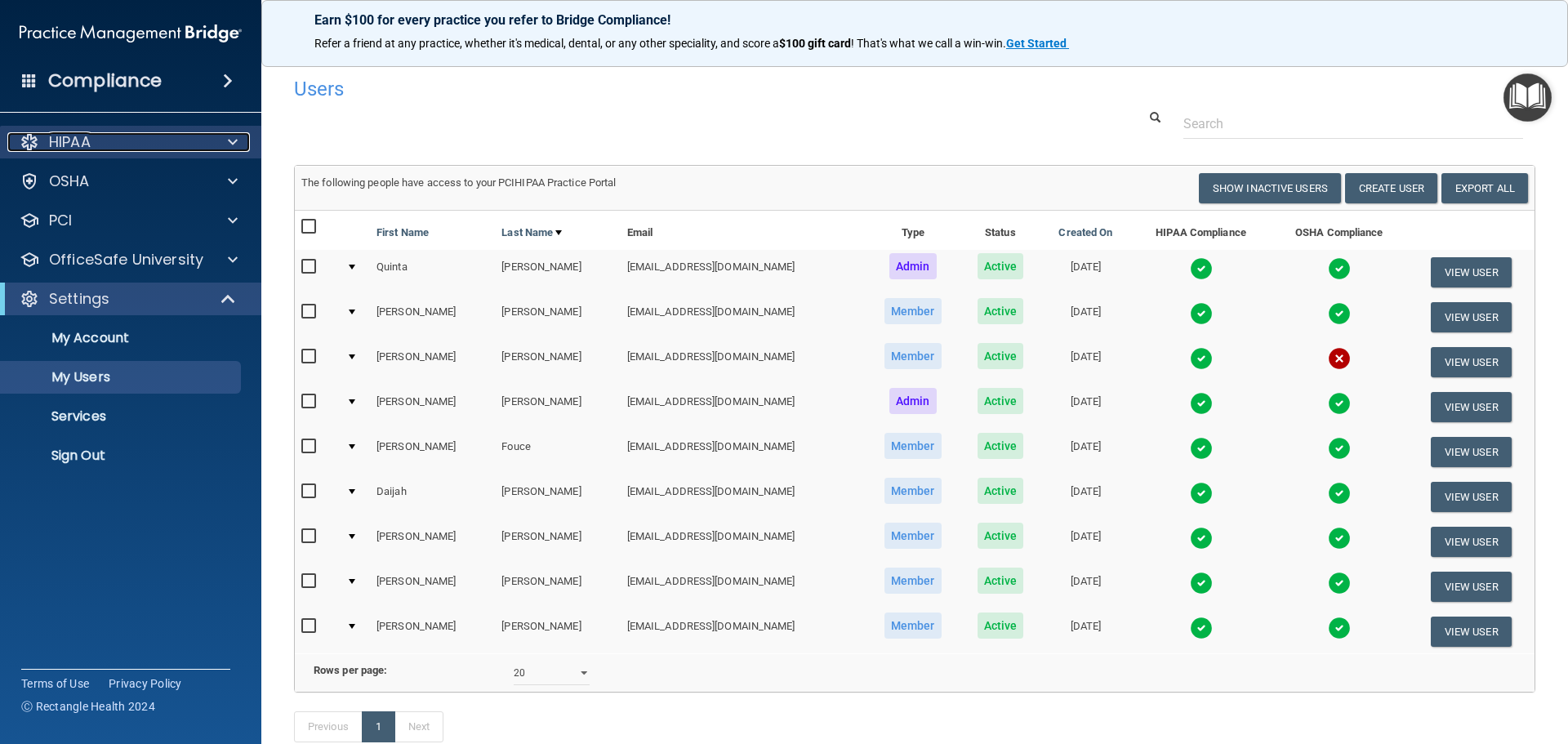
click at [109, 141] on div "HIPAA" at bounding box center [109, 142] width 203 height 20
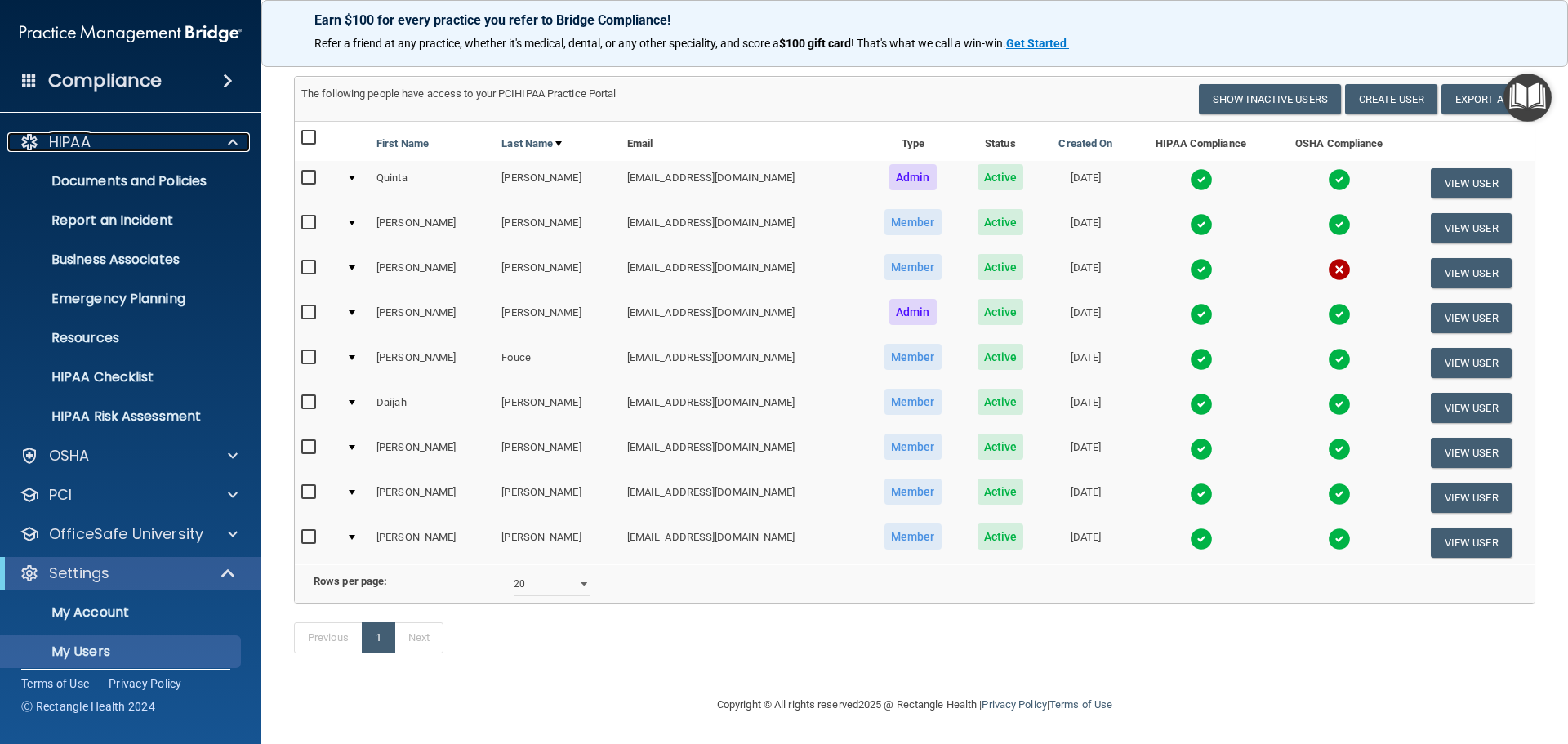
scroll to position [114, 0]
